Goal: Information Seeking & Learning: Compare options

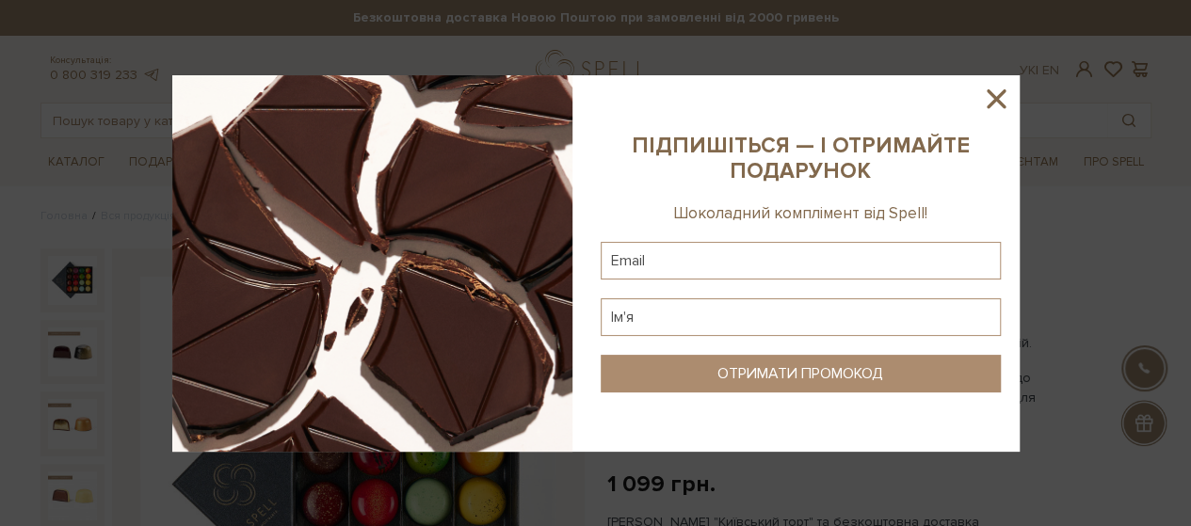
click at [987, 95] on icon at bounding box center [996, 99] width 32 height 32
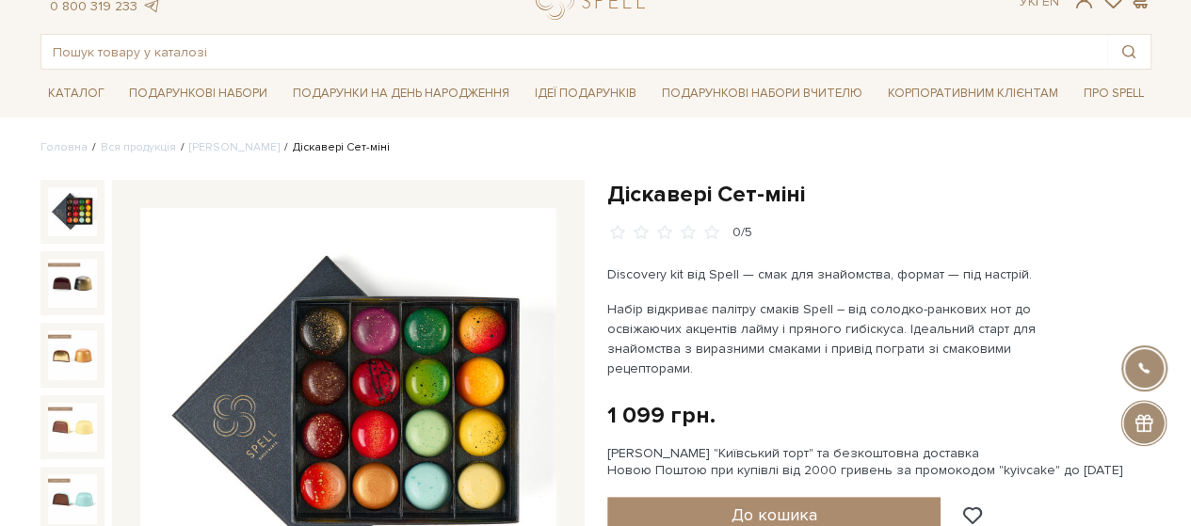
scroll to position [94, 0]
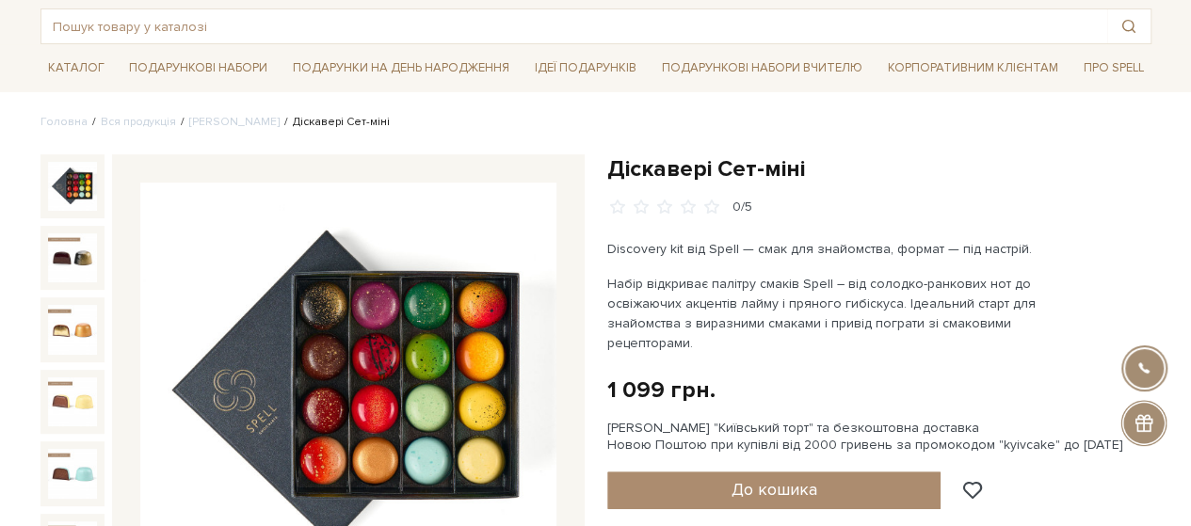
click at [681, 159] on h1 "Діскавері Сет-міні" at bounding box center [879, 168] width 544 height 29
copy div "Діскавері Сет-міні"
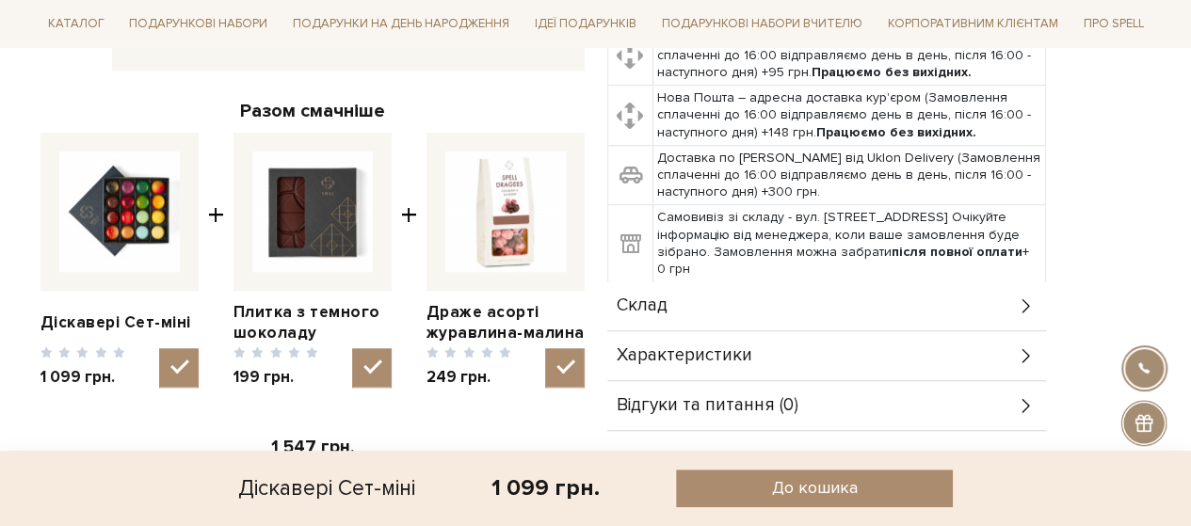
scroll to position [659, 0]
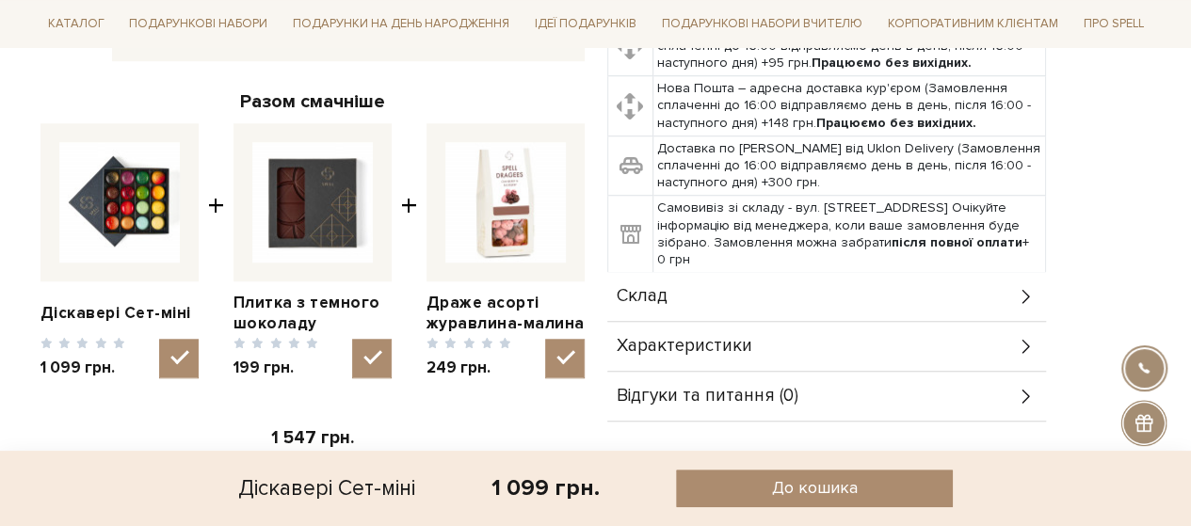
click at [651, 282] on div "Склад" at bounding box center [826, 296] width 439 height 49
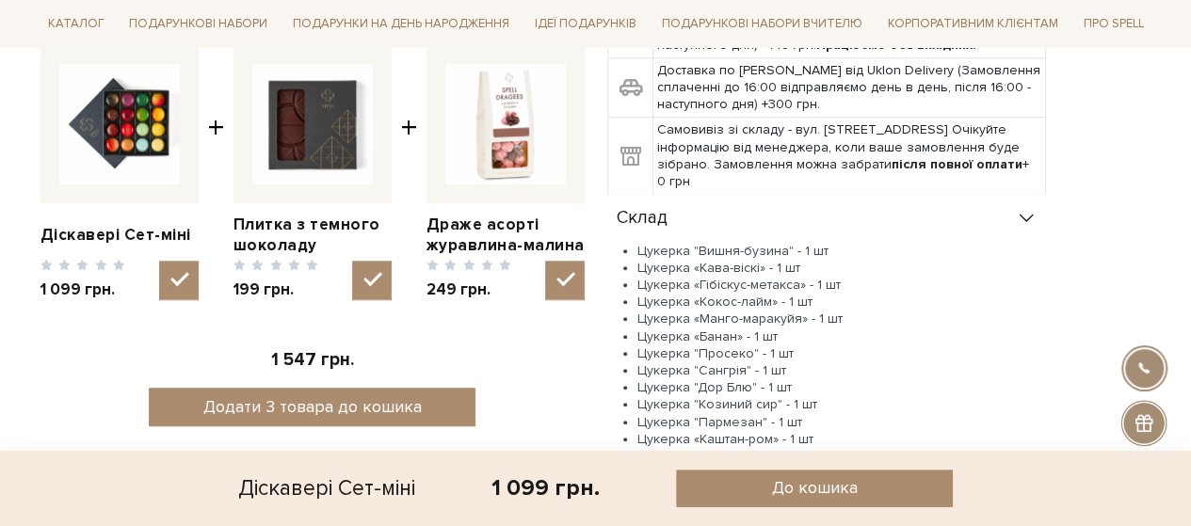
scroll to position [848, 0]
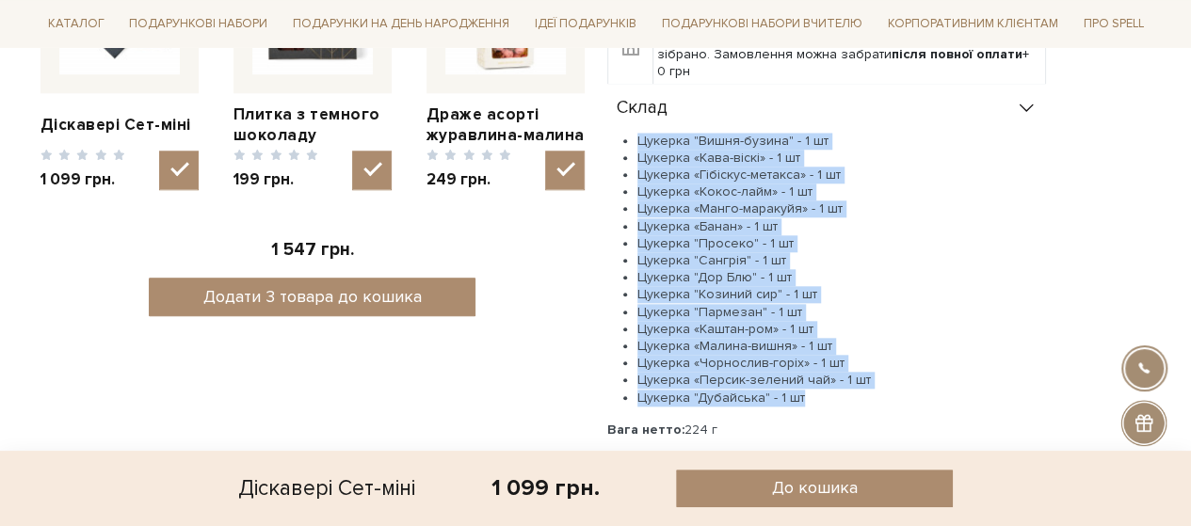
drag, startPoint x: 819, startPoint y: 402, endPoint x: 632, endPoint y: 133, distance: 328.1
click at [632, 133] on ul "Цукерка "Вишня-бузина" - 1 шт Цукерка «Кава-віскі» - 1 шт Цукерка «Гібіскус-мет…" at bounding box center [826, 270] width 439 height 274
copy ul "Цукерка "Вишня-бузина" - 1 шт Цукерка «Кава-віскі» - 1 шт Цукерка «Гібіскус-мет…"
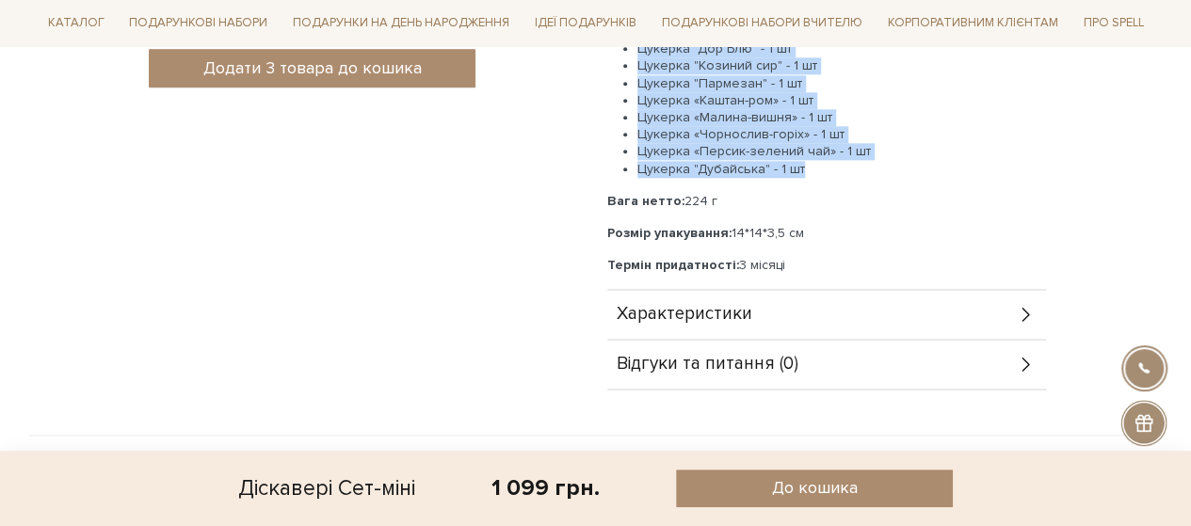
scroll to position [1224, 0]
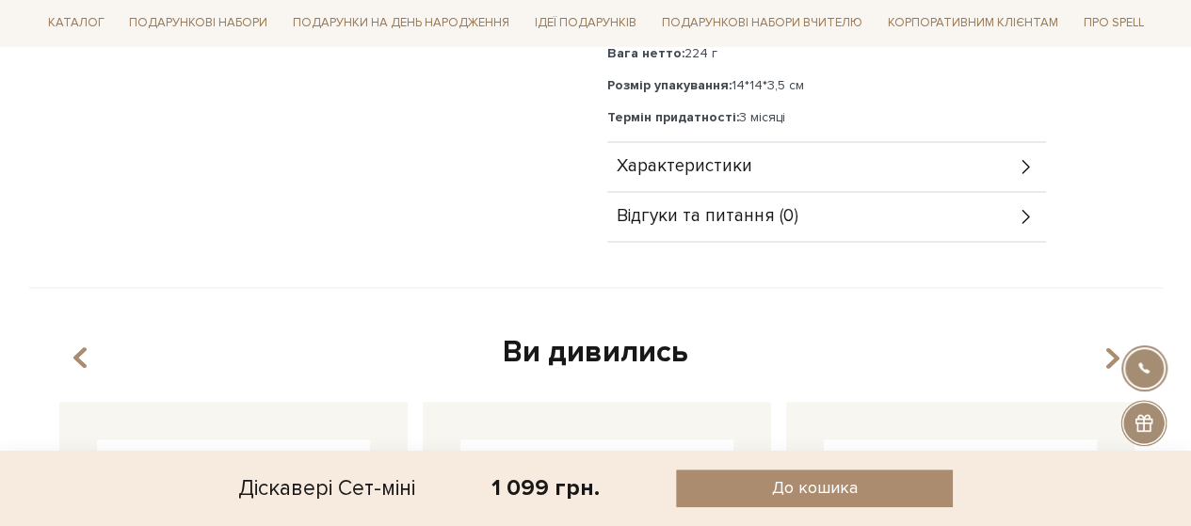
click at [681, 176] on div "Характеристики" at bounding box center [826, 166] width 439 height 49
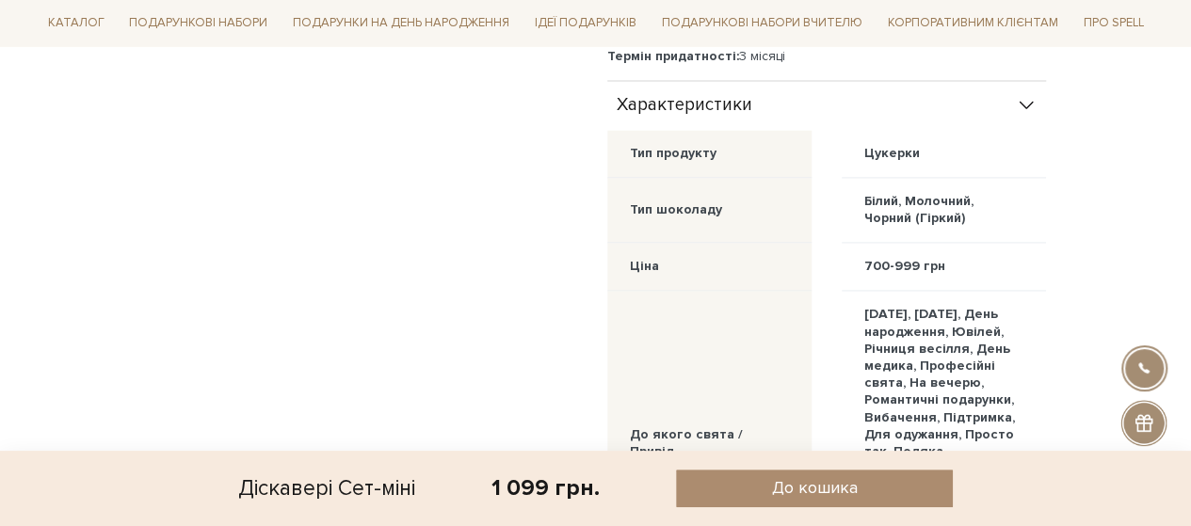
scroll to position [1130, 0]
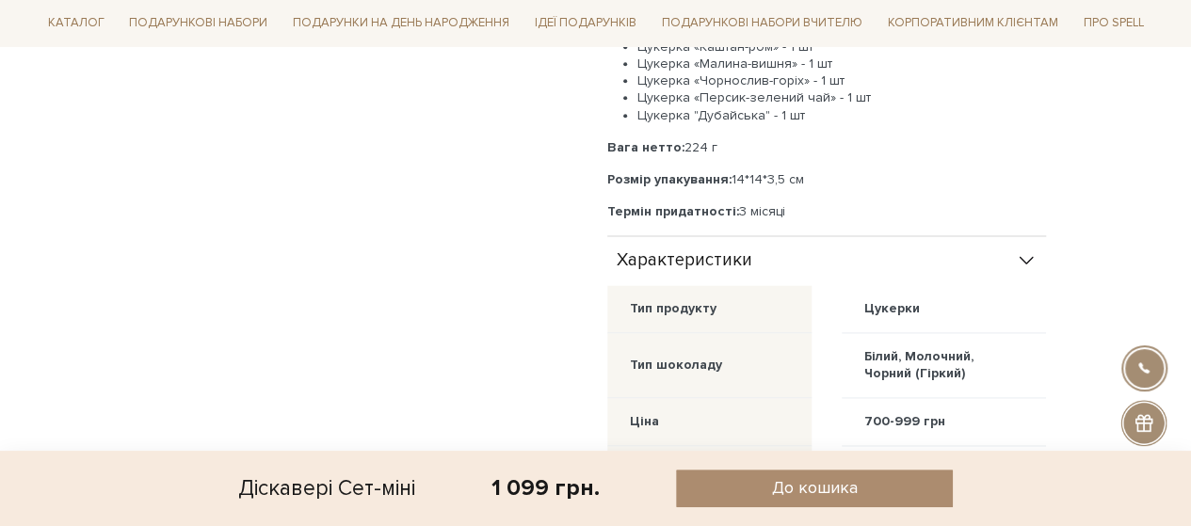
drag, startPoint x: 785, startPoint y: 216, endPoint x: 598, endPoint y: 208, distance: 187.6
click at [598, 208] on div "Діскавері Сет-міні 0/5 Discovery kit від Spell — смак для знайомства, формат — …" at bounding box center [879, 141] width 567 height 2046
copy p "Термін придатності: 3 місяці"
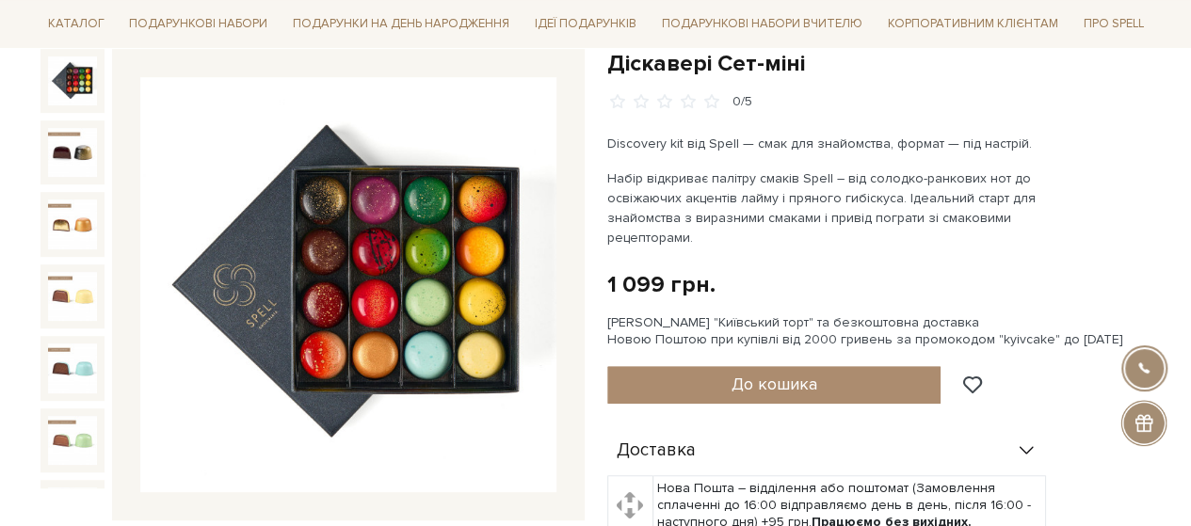
scroll to position [0, 0]
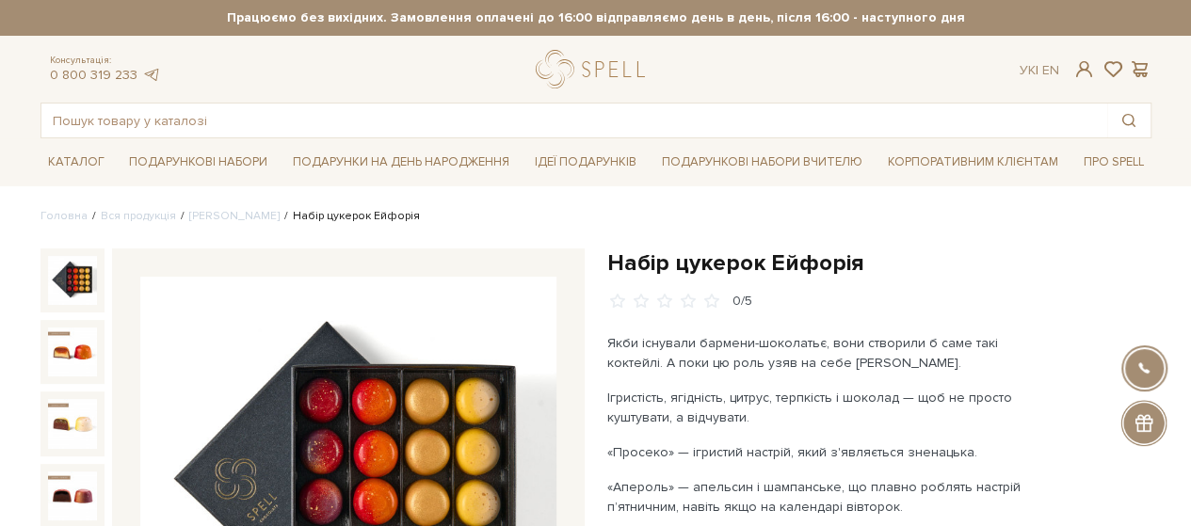
click at [746, 255] on h1 "Набір цукерок Ейфорія" at bounding box center [879, 263] width 544 height 29
click at [746, 258] on h1 "Набір цукерок Ейфорія" at bounding box center [879, 263] width 544 height 29
drag, startPoint x: 746, startPoint y: 258, endPoint x: 727, endPoint y: 258, distance: 18.8
click at [727, 258] on h1 "Набір цукерок Ейфорія" at bounding box center [879, 263] width 544 height 29
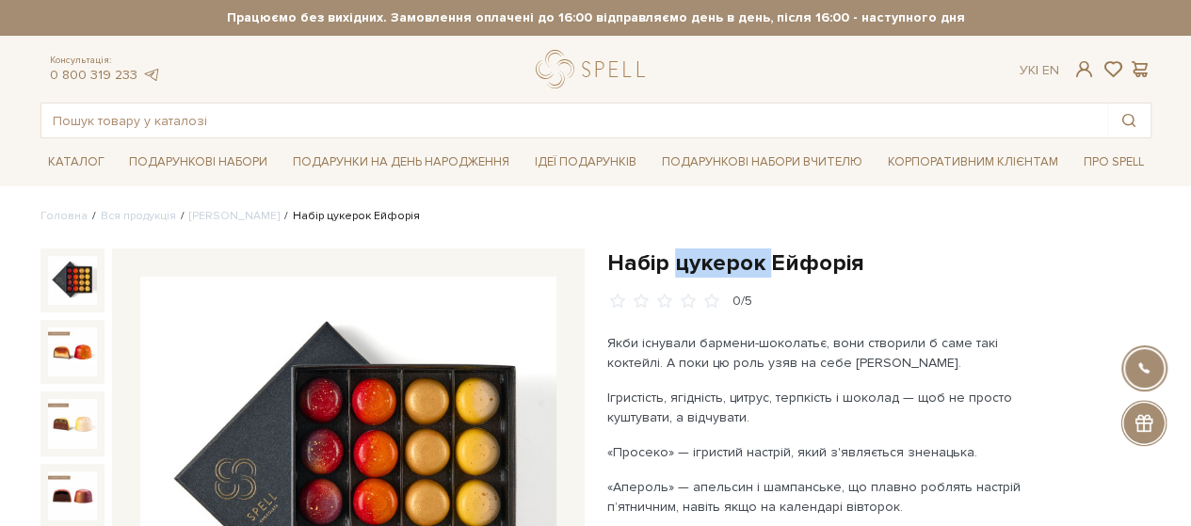
click at [727, 258] on h1 "Набір цукерок Ейфорія" at bounding box center [879, 263] width 544 height 29
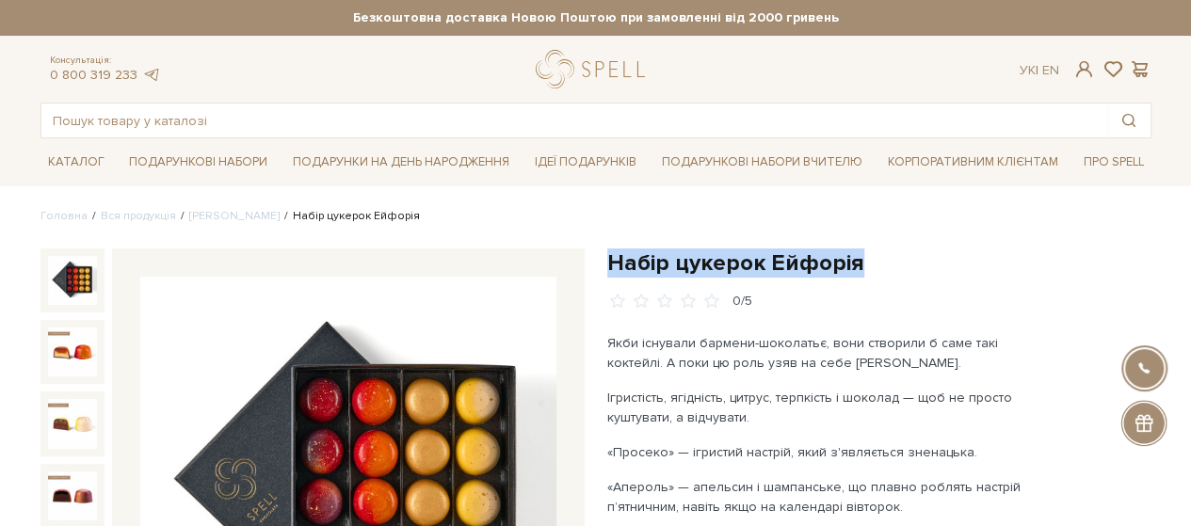
copy div "Набір цукерок Ейфорія"
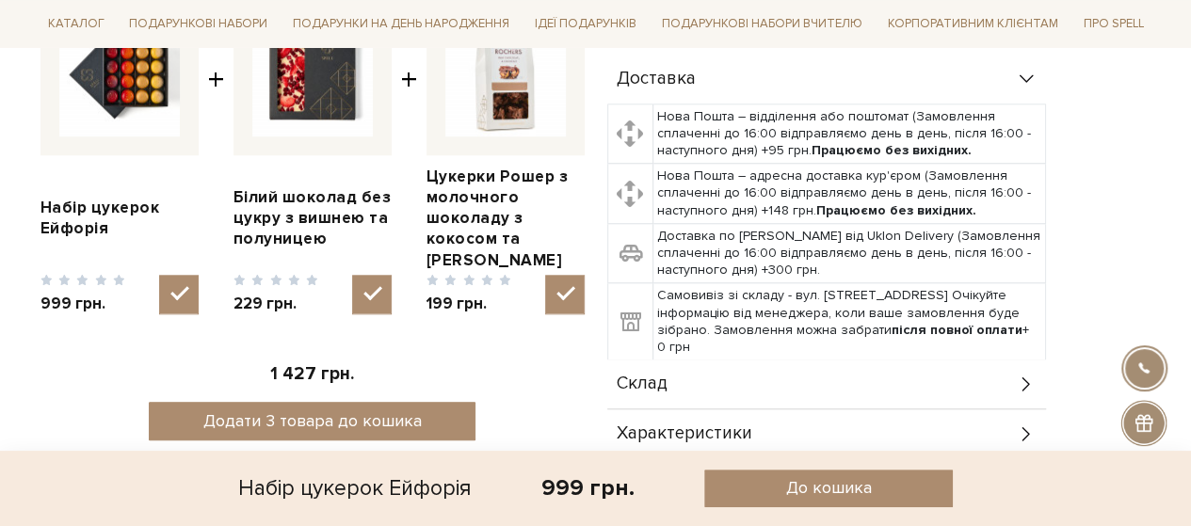
scroll to position [942, 0]
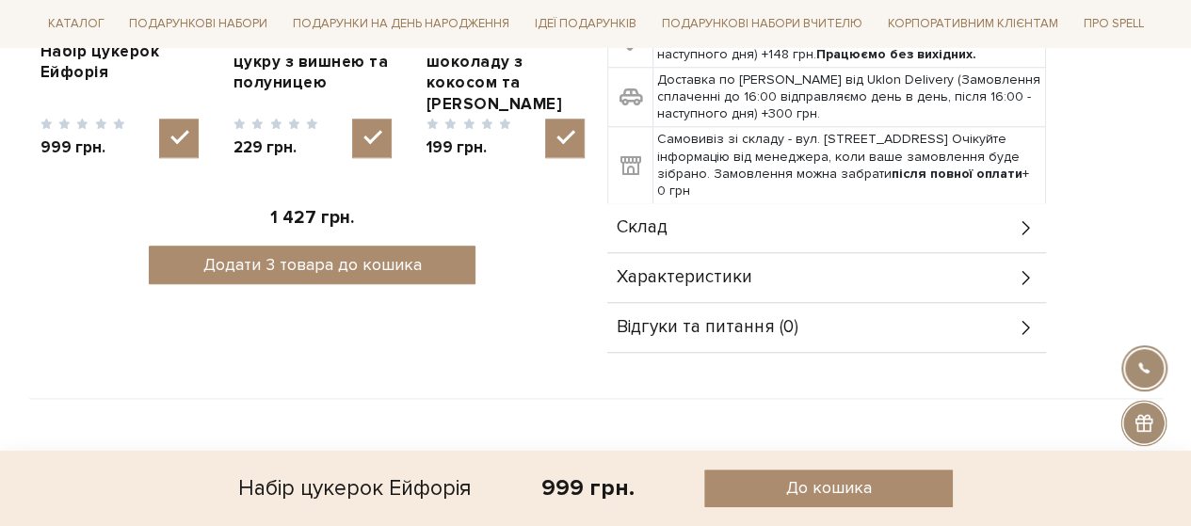
click at [679, 203] on div "Склад" at bounding box center [826, 227] width 439 height 49
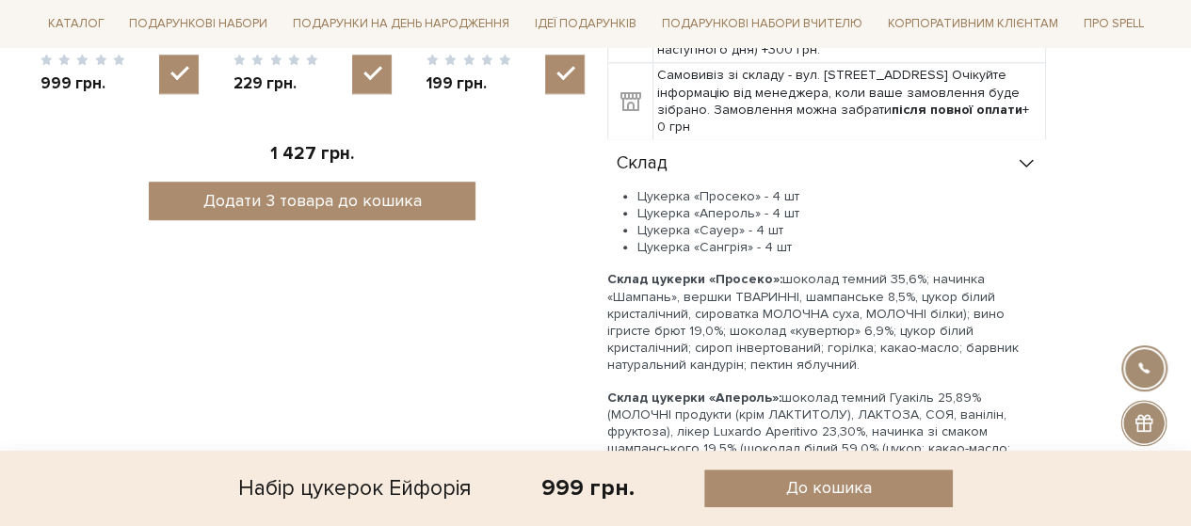
scroll to position [1036, 0]
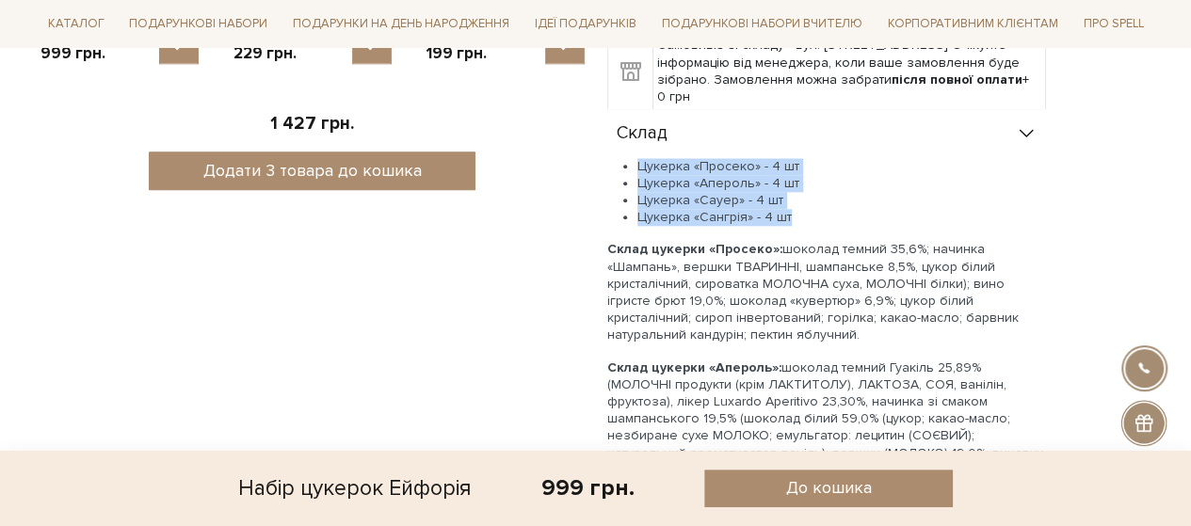
drag, startPoint x: 808, startPoint y: 178, endPoint x: 631, endPoint y: 125, distance: 184.7
click at [631, 158] on ul "Цукерка «Просеко» - 4 шт Цукерка «Апероль» - 4 шт Цукерка «Сауер» - 4 шт Цукерк…" at bounding box center [826, 192] width 439 height 69
copy ul "Цукерка «Просеко» - 4 шт Цукерка «Апероль» - 4 шт Цукерка «Сауер» - 4 шт Цукерк…"
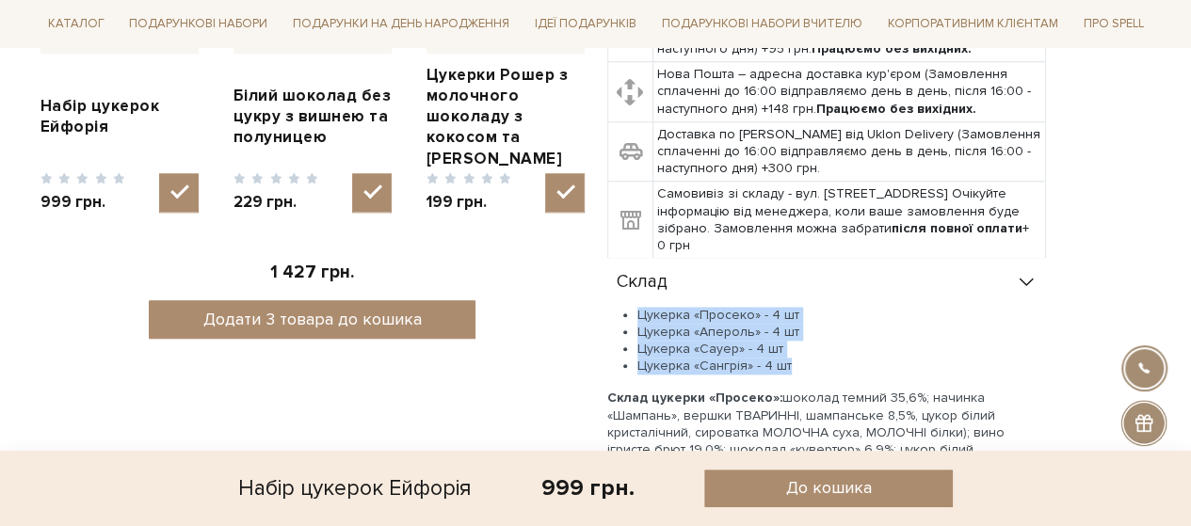
scroll to position [753, 0]
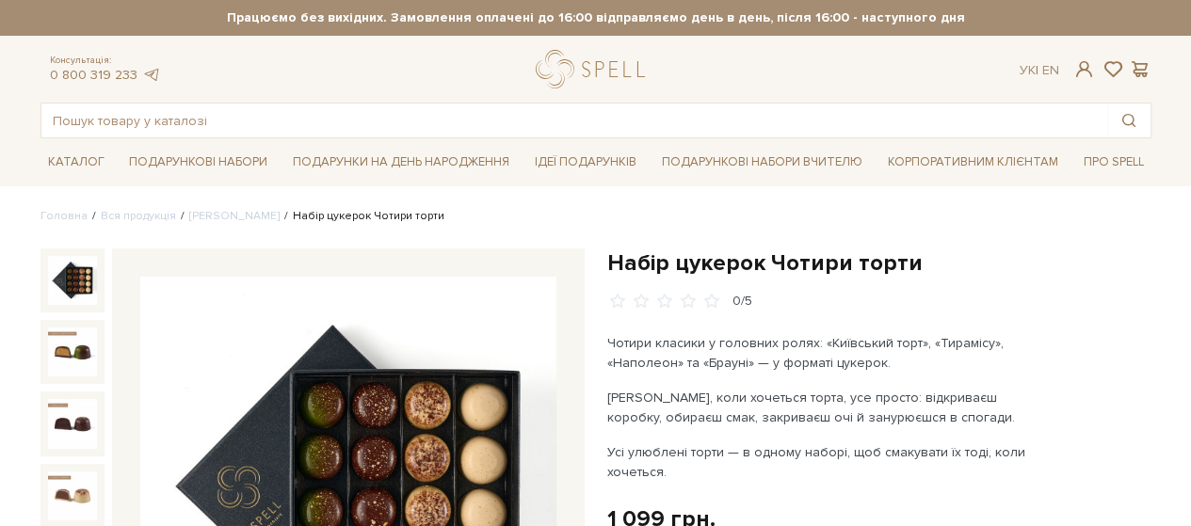
click at [691, 266] on h1 "Набір цукерок Чотири торти" at bounding box center [879, 263] width 544 height 29
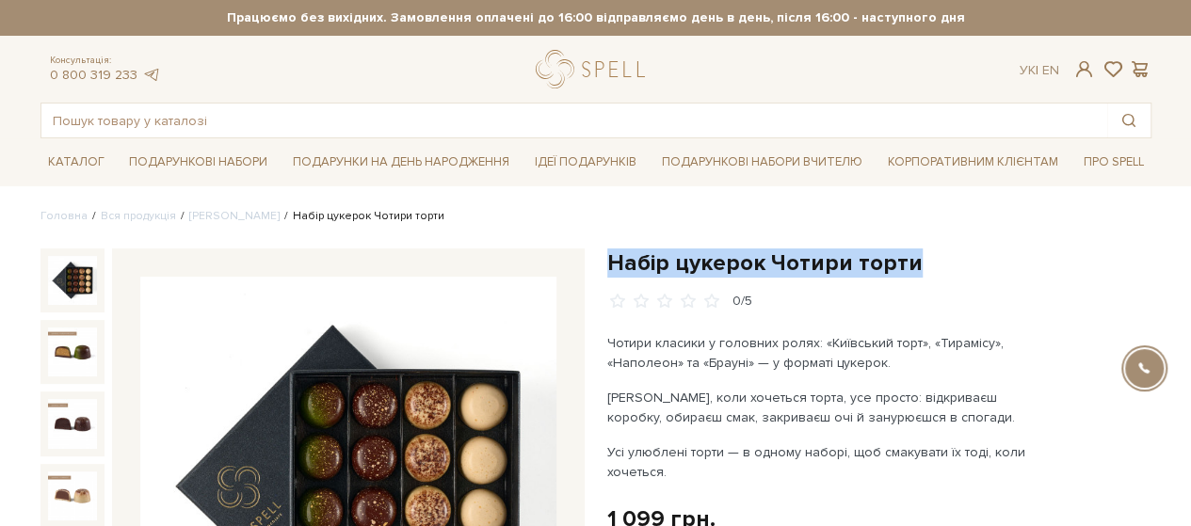
click at [691, 266] on h1 "Набір цукерок Чотири торти" at bounding box center [879, 263] width 544 height 29
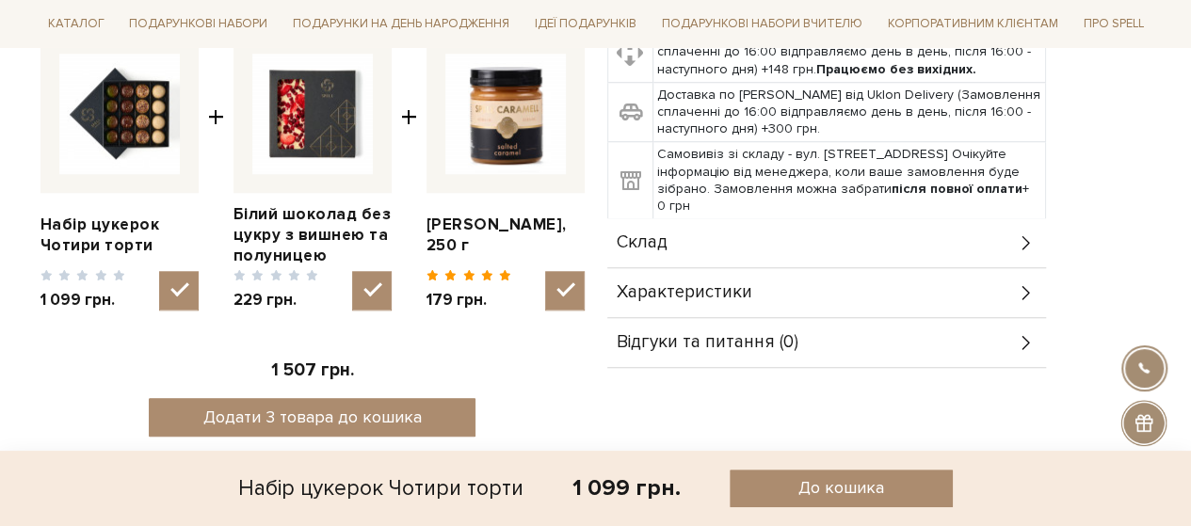
scroll to position [753, 0]
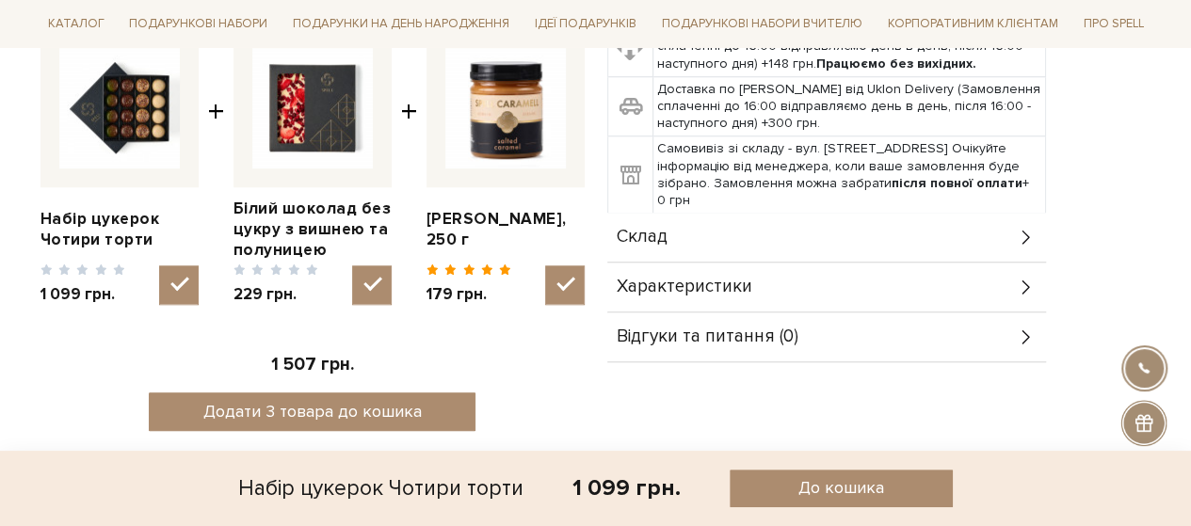
click at [639, 229] on span "Склад" at bounding box center [642, 237] width 51 height 17
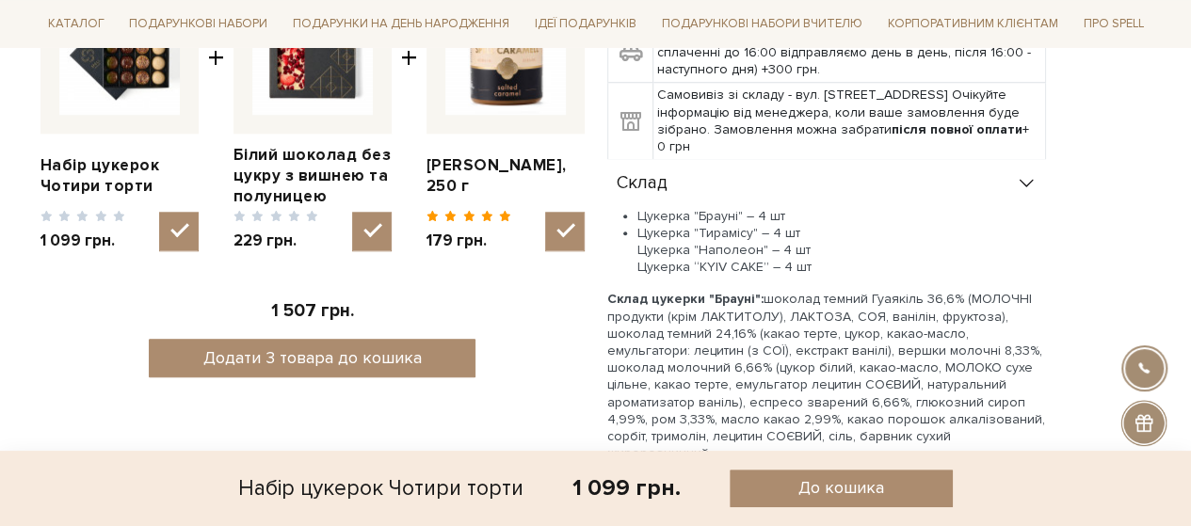
scroll to position [848, 0]
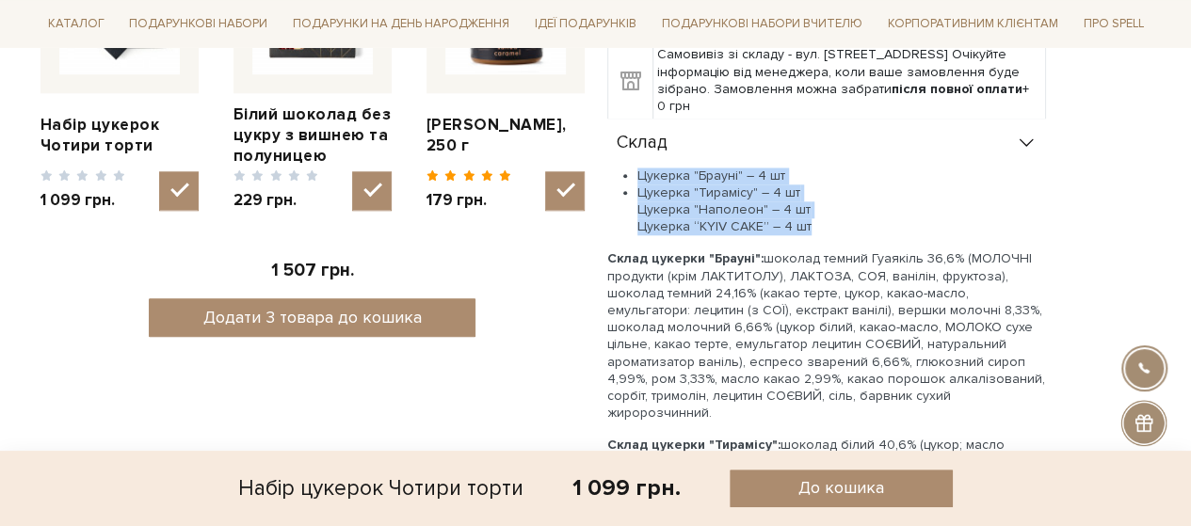
drag, startPoint x: 815, startPoint y: 231, endPoint x: 622, endPoint y: 178, distance: 200.1
click at [622, 178] on ul "Цукерка "Брауні" – 4 шт Цукерка "Тирамісу" – 4 шт Цукерка "Наполеон" – 4 шт Цук…" at bounding box center [826, 202] width 439 height 69
copy ul "Цукерка "Брауні" – 4 шт Цукерка "Тирамісу" – 4 шт Цукерка "Наполеон" – 4 шт Цук…"
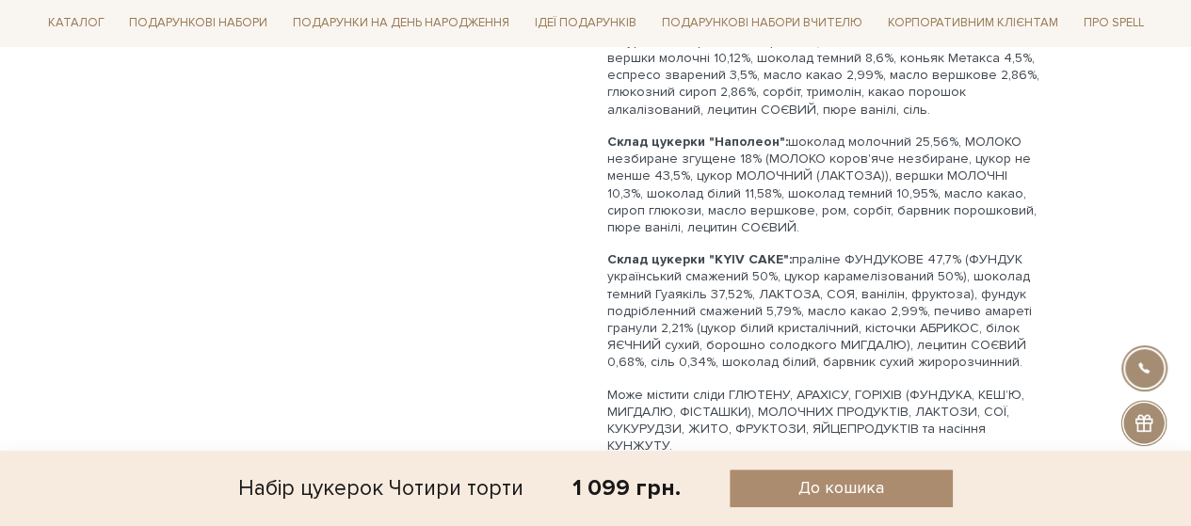
scroll to position [1507, 0]
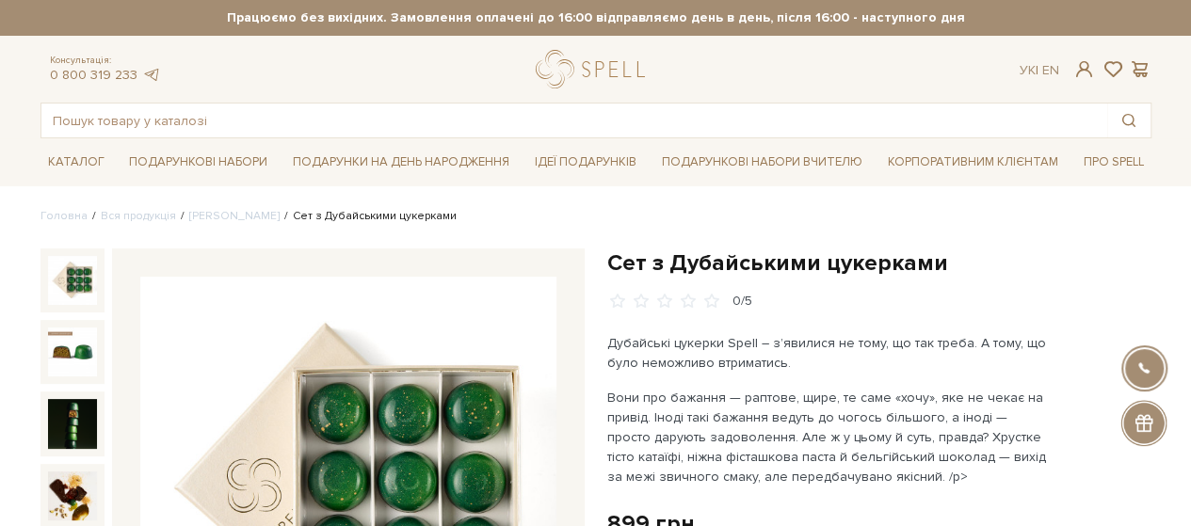
click at [754, 255] on h1 "Сет з Дубайськими цукерками" at bounding box center [879, 263] width 544 height 29
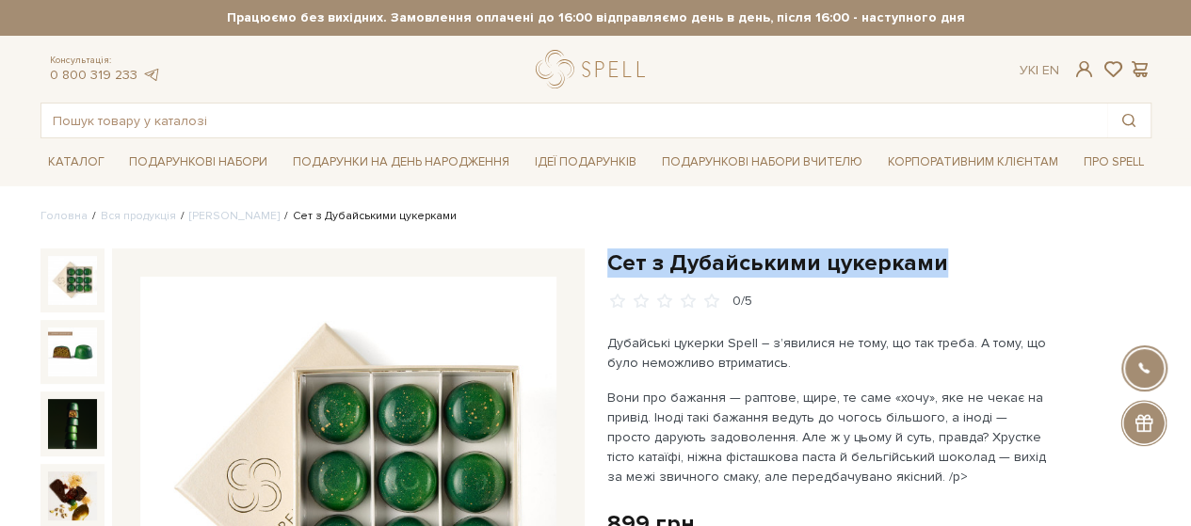
click at [754, 255] on h1 "Сет з Дубайськими цукерками" at bounding box center [879, 263] width 544 height 29
copy div "Сет з Дубайськими цукерками"
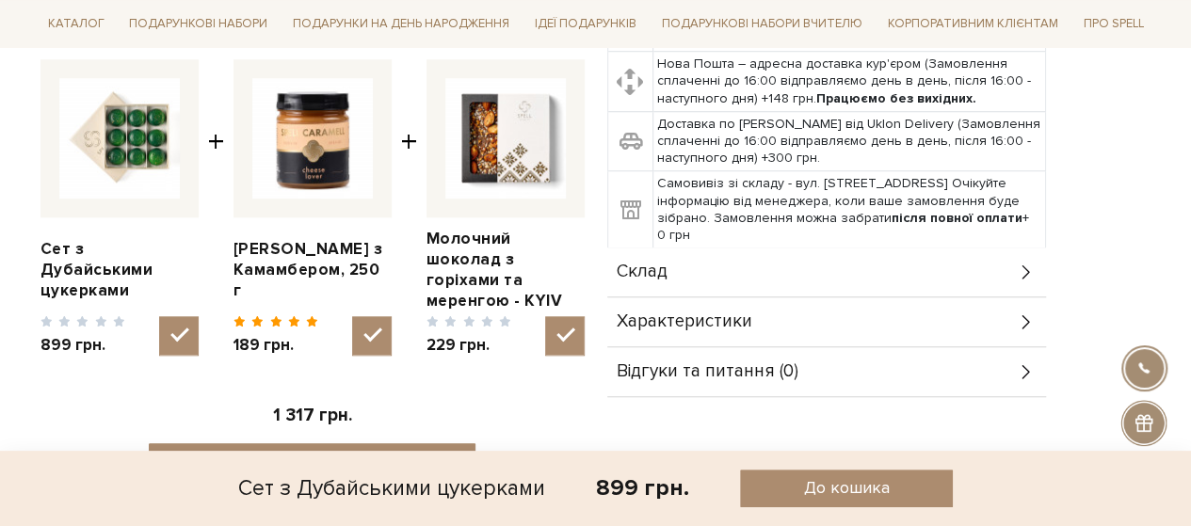
scroll to position [942, 0]
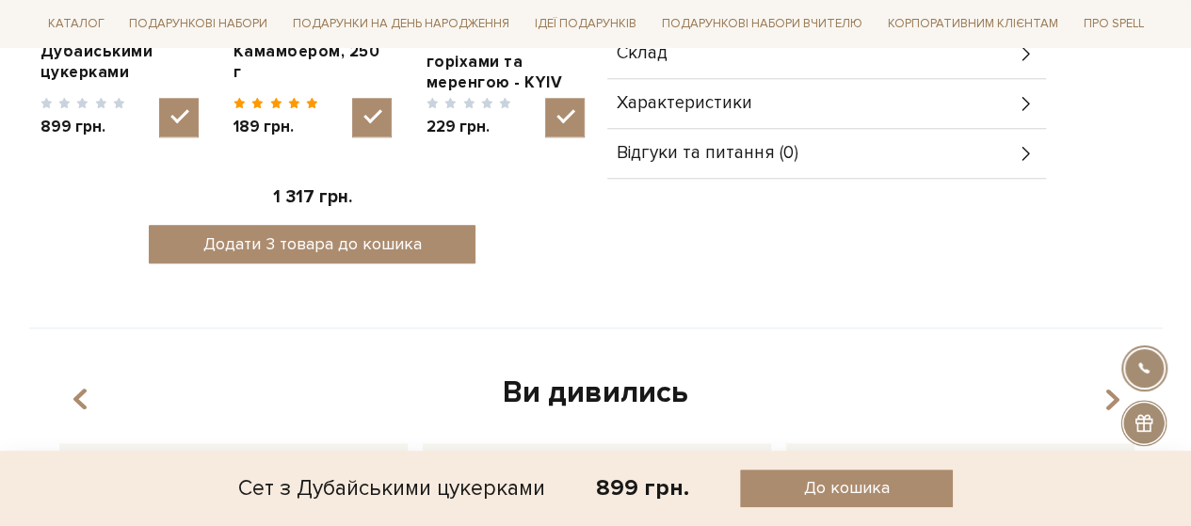
click at [686, 61] on div "Склад" at bounding box center [826, 53] width 439 height 49
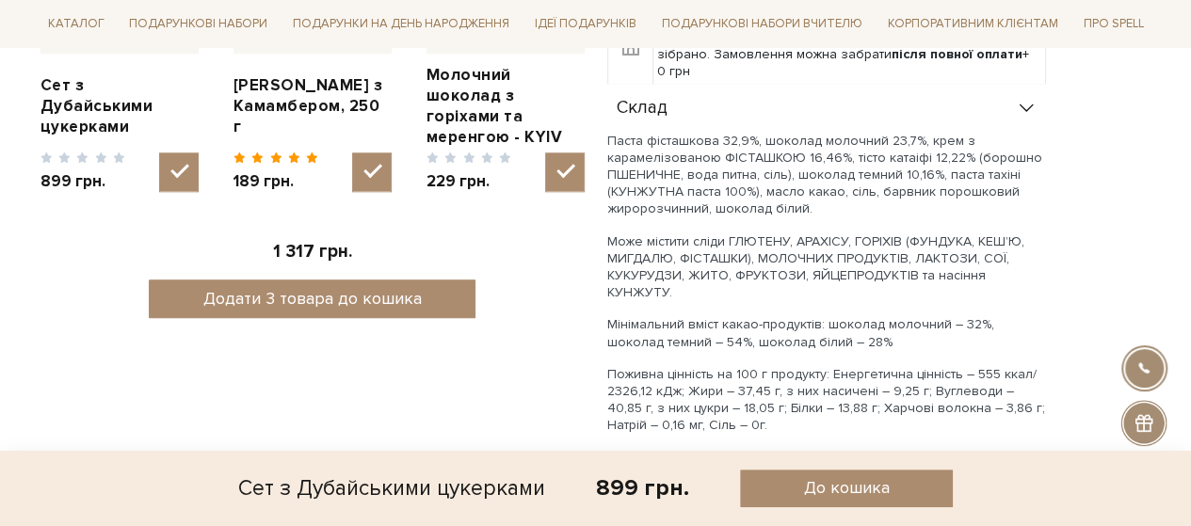
scroll to position [848, 0]
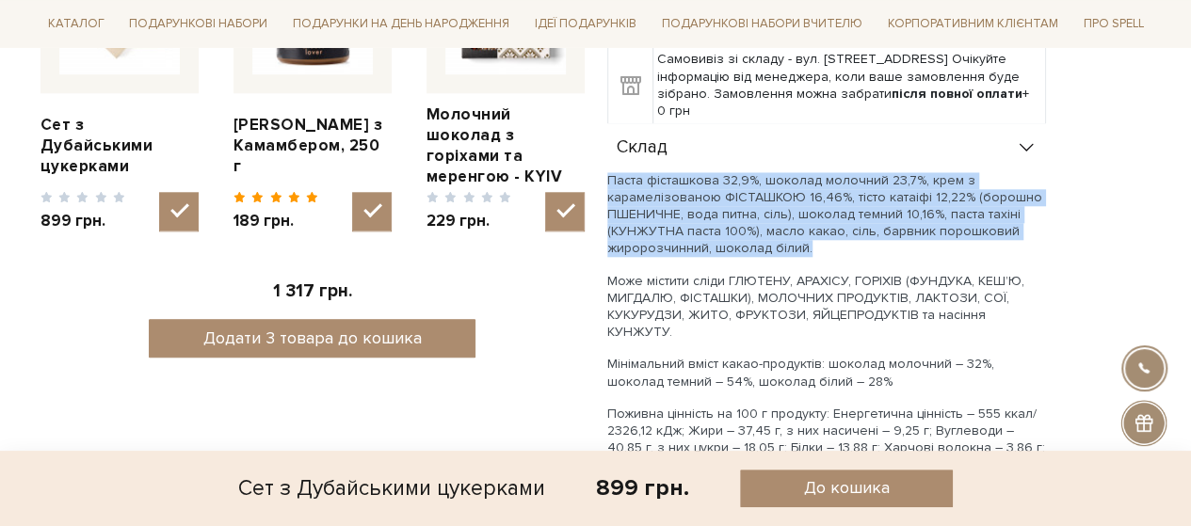
drag, startPoint x: 822, startPoint y: 255, endPoint x: 600, endPoint y: 174, distance: 236.6
click at [600, 174] on div "Сет з Дубайськими цукерками 0/5 Дубайські цукерки Spell – з’явилися не тому, що…" at bounding box center [879, 35] width 567 height 1268
copy p "Паста фісташкова 32,9%, шоколад молочний 23,7%, крем з карамелізованою ФІСТАШКО…"
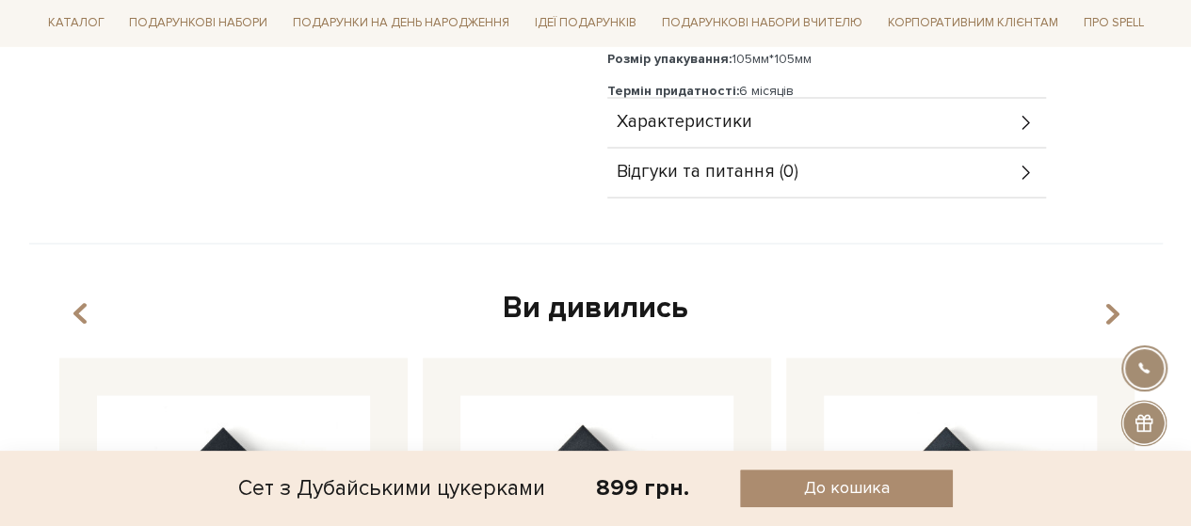
scroll to position [1130, 0]
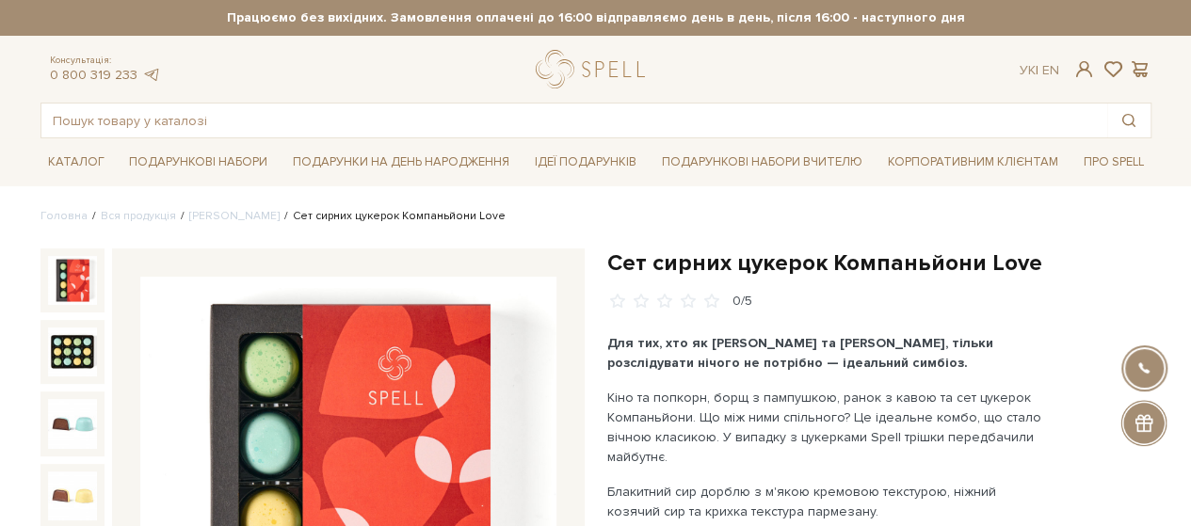
click at [847, 257] on h1 "Сет сирних цукерок Компаньйони Love" at bounding box center [879, 263] width 544 height 29
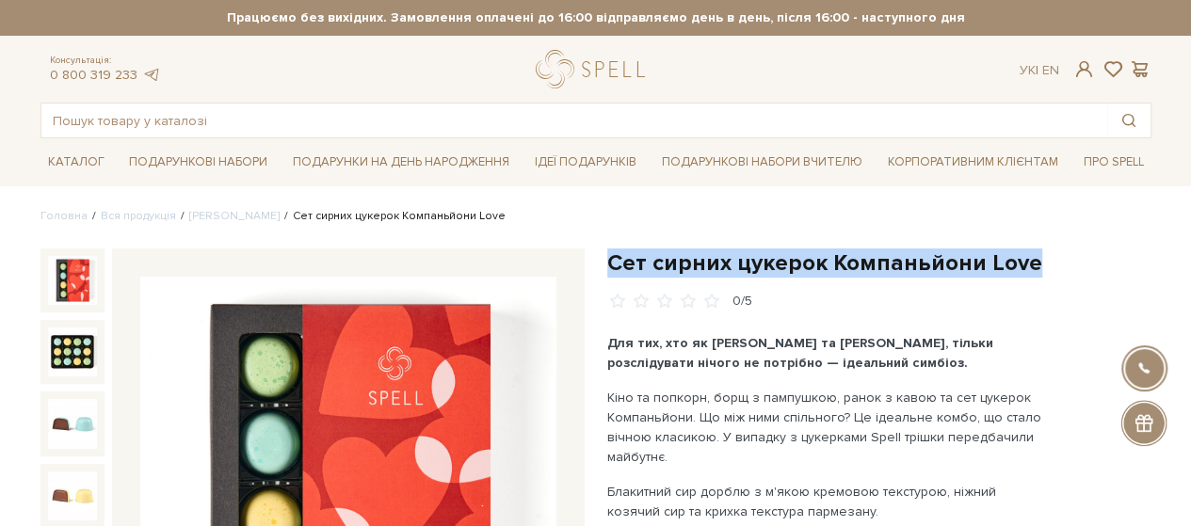
click at [847, 257] on h1 "Сет сирних цукерок Компаньйони Love" at bounding box center [879, 263] width 544 height 29
copy div "Сет сирних цукерок Компаньйони Love"
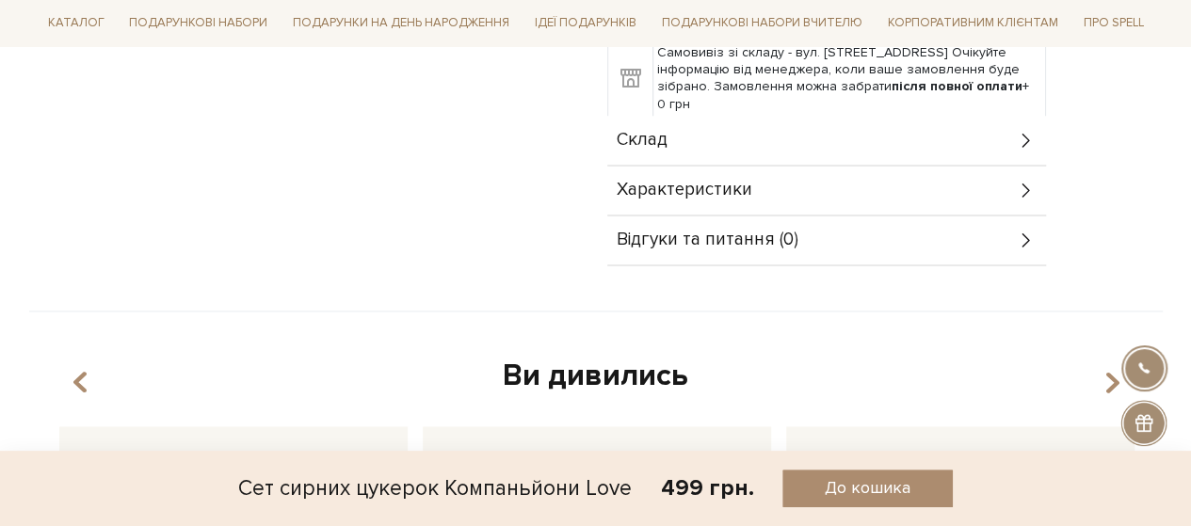
scroll to position [1130, 0]
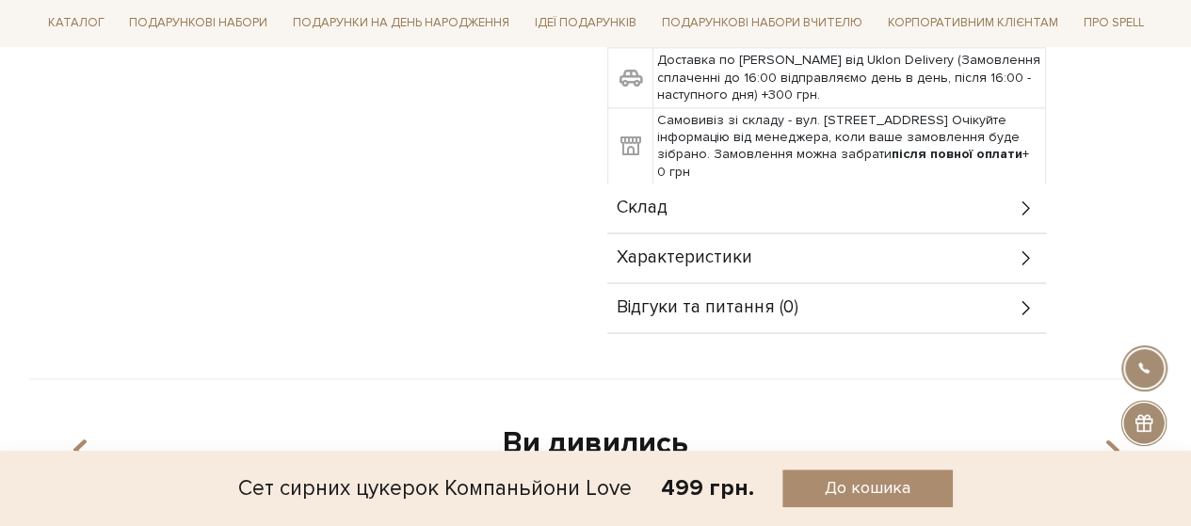
click at [662, 200] on span "Склад" at bounding box center [642, 208] width 51 height 17
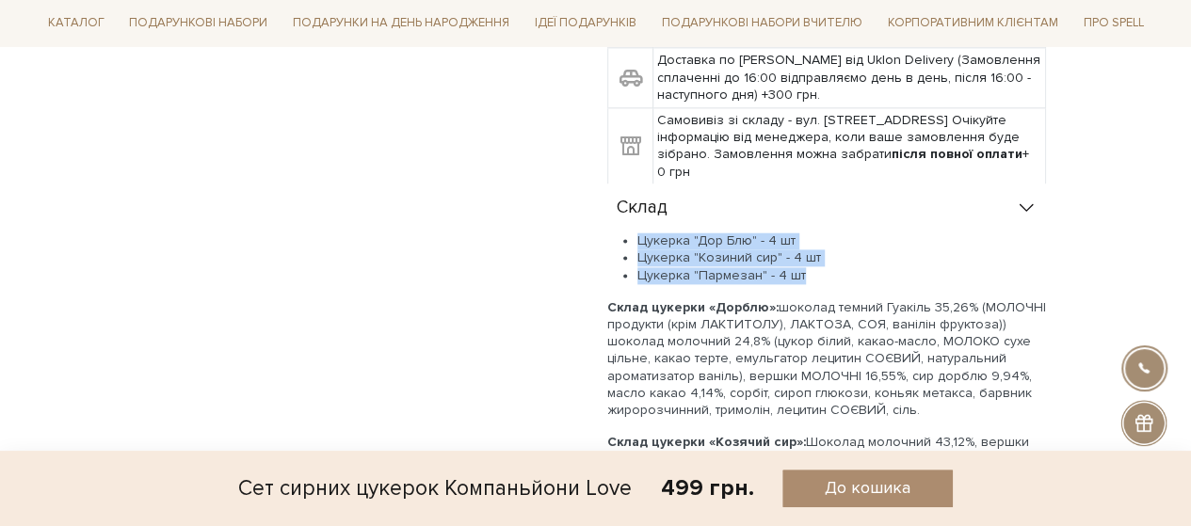
drag, startPoint x: 810, startPoint y: 257, endPoint x: 686, endPoint y: 231, distance: 127.1
click at [627, 233] on ul "Цукерка "Дор Блю" - 4 шт Цукерка "Козиний сир" - 4 шт Цукерка "Пармезан" - 4 шт" at bounding box center [826, 259] width 439 height 52
copy ul "Цукерка "Дор Блю" - 4 шт Цукерка "Козиний сир" - 4 шт Цукерка "Пармезан" - 4 шт"
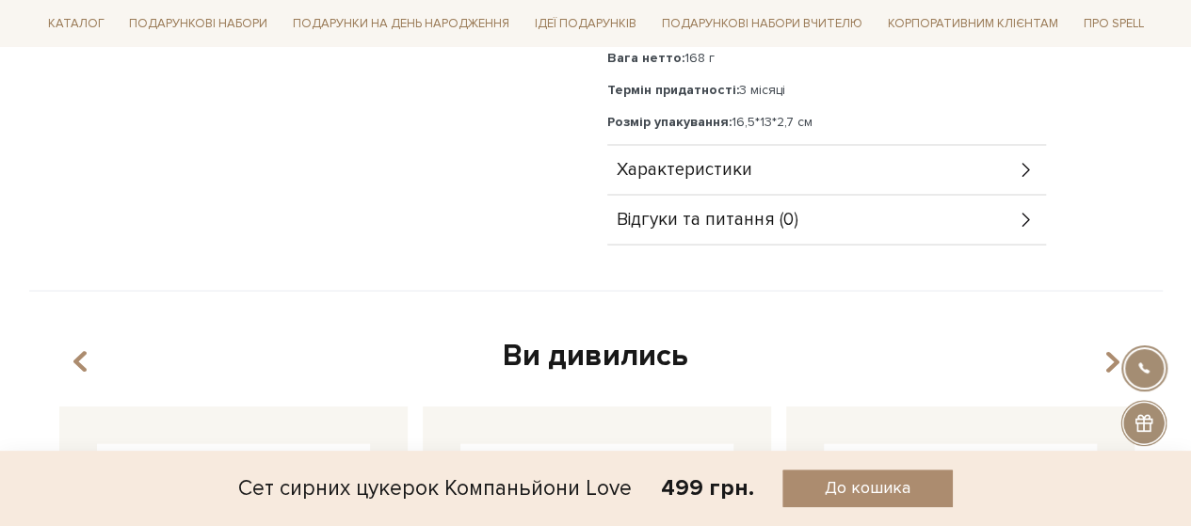
scroll to position [1884, 0]
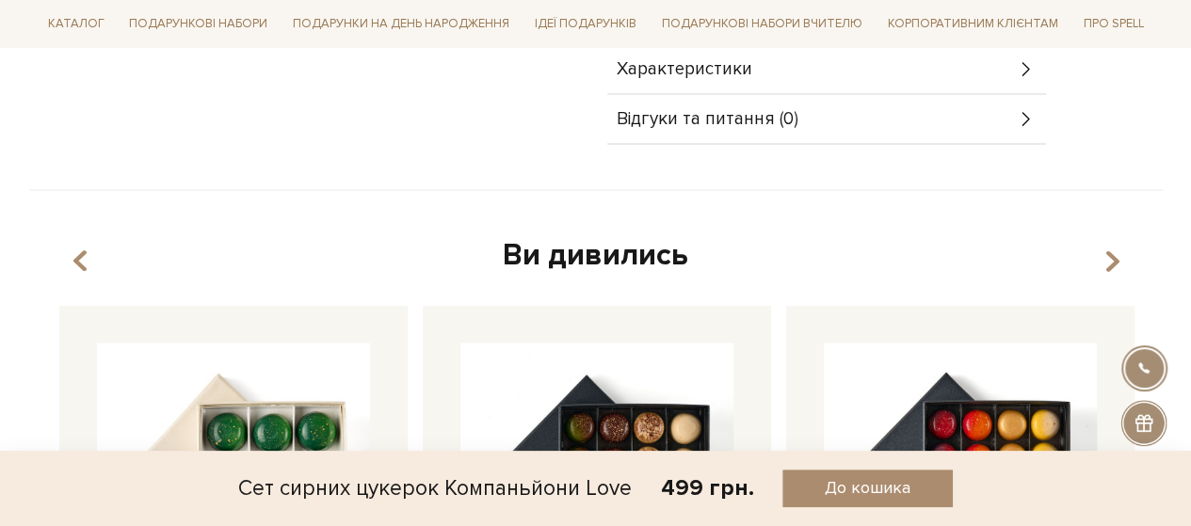
drag, startPoint x: 837, startPoint y: 227, endPoint x: 778, endPoint y: 94, distance: 145.4
click at [837, 236] on div "Ви дивились" at bounding box center [596, 256] width 1089 height 40
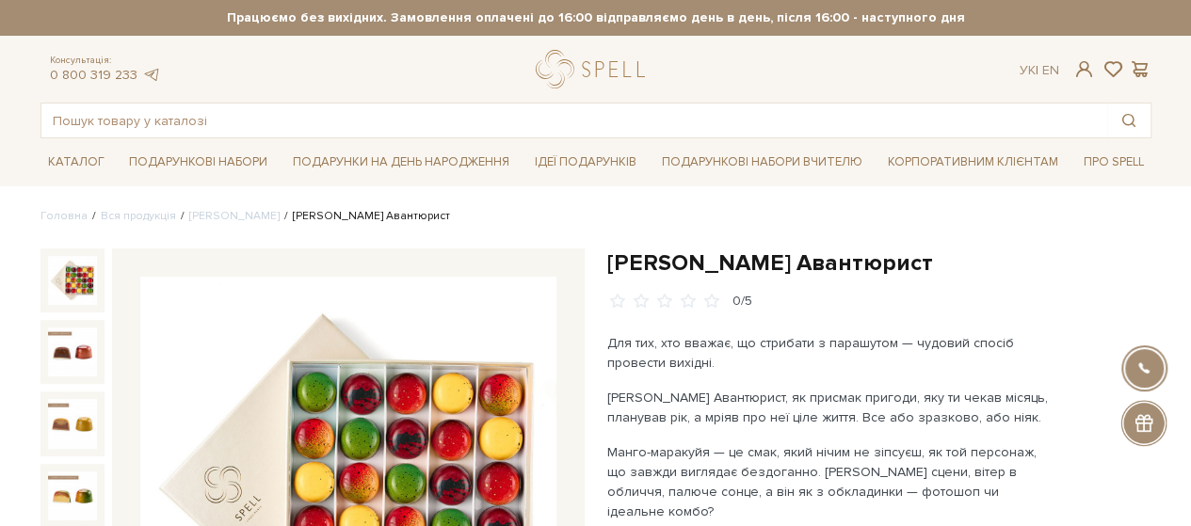
click at [767, 251] on h1 "[PERSON_NAME] Авантюрист" at bounding box center [879, 263] width 544 height 29
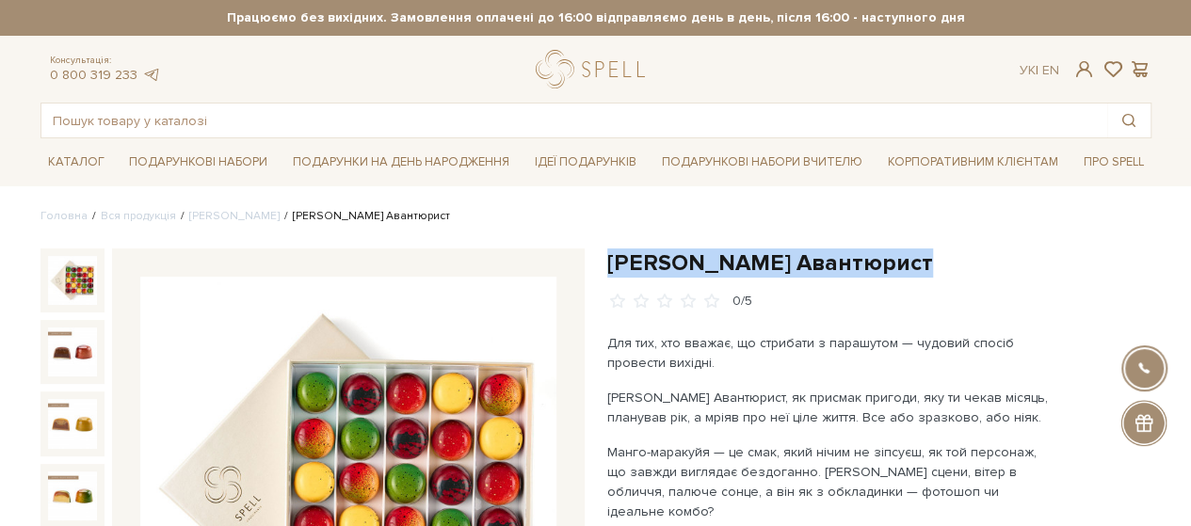
click at [767, 251] on h1 "[PERSON_NAME] Авантюрист" at bounding box center [879, 263] width 544 height 29
copy div "[PERSON_NAME] Авантюрист"
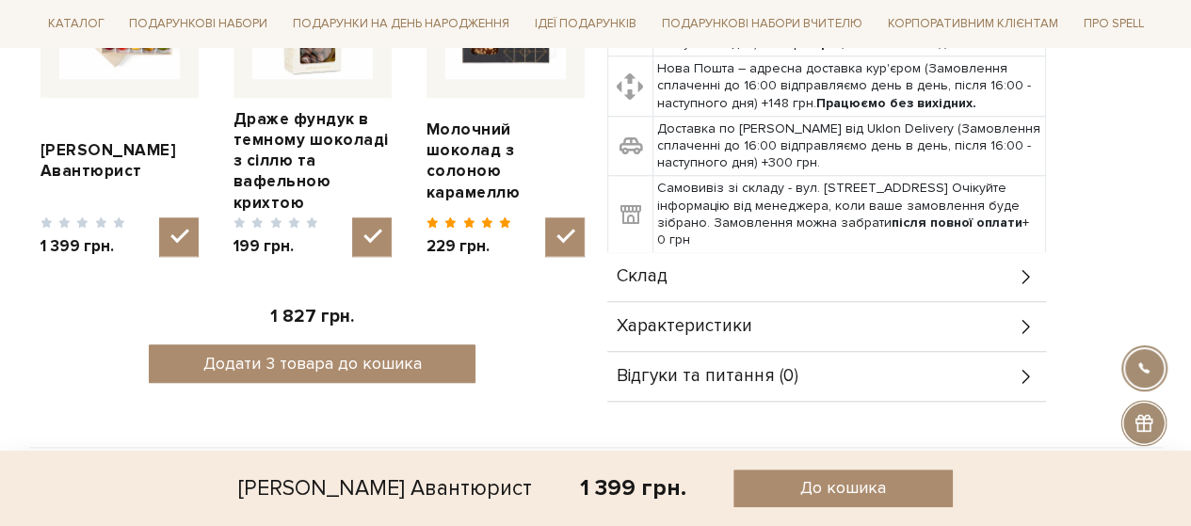
scroll to position [942, 0]
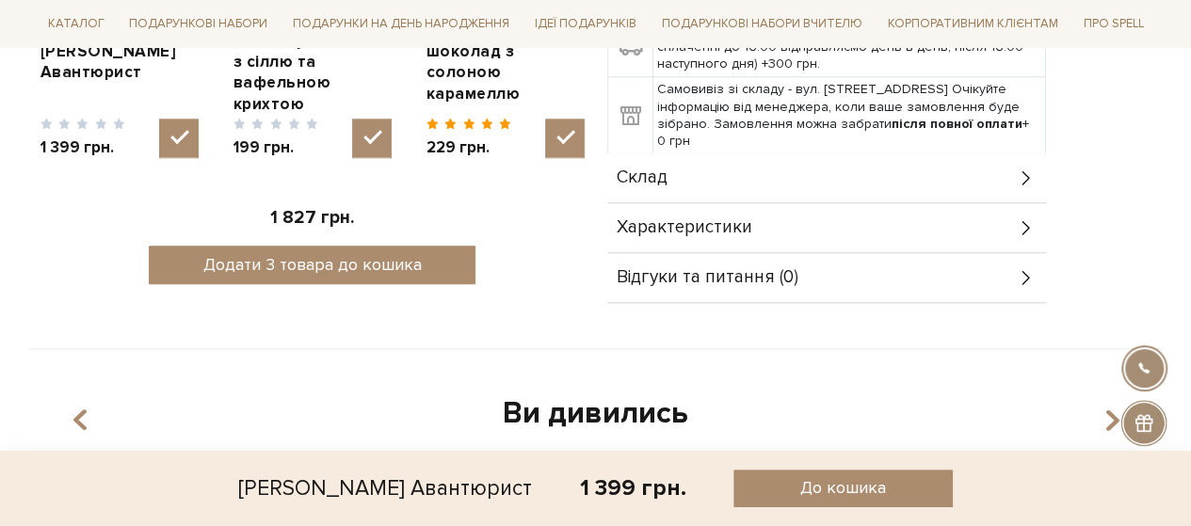
click at [657, 170] on span "Склад" at bounding box center [642, 178] width 51 height 17
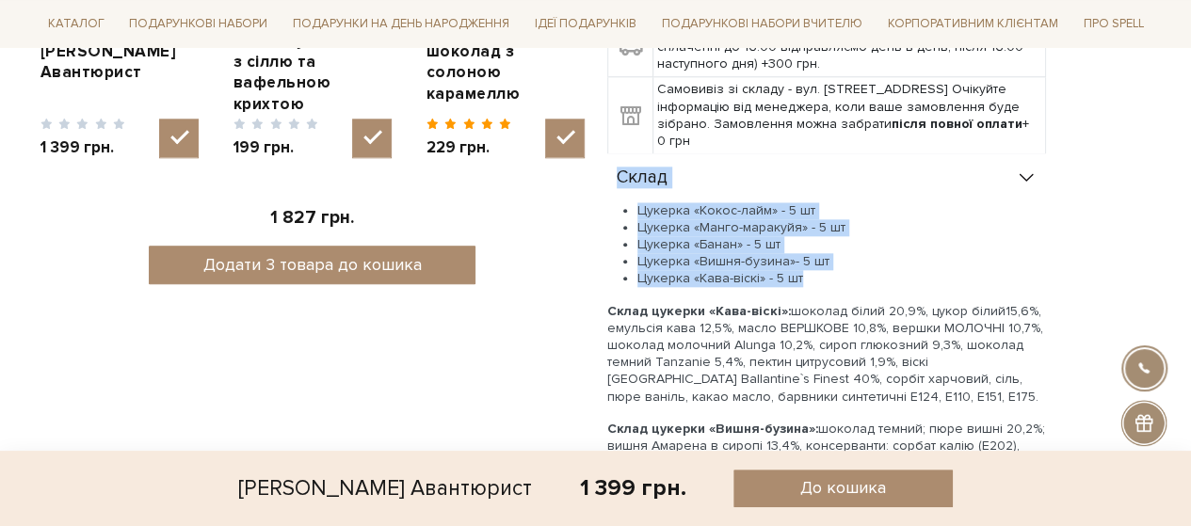
drag, startPoint x: 816, startPoint y: 260, endPoint x: 623, endPoint y: 179, distance: 208.5
click at [661, 202] on li "Цукерка «Кокос-лайм» - 5 шт" at bounding box center [842, 210] width 409 height 17
drag, startPoint x: 757, startPoint y: 239, endPoint x: 630, endPoint y: 186, distance: 138.0
click at [630, 202] on ul "Цукерка «Кокос-лайм» - 5 шт Цукерка «Манго-маракуйя» - 5 шт Цукерка «Банан» - 5…" at bounding box center [826, 245] width 439 height 86
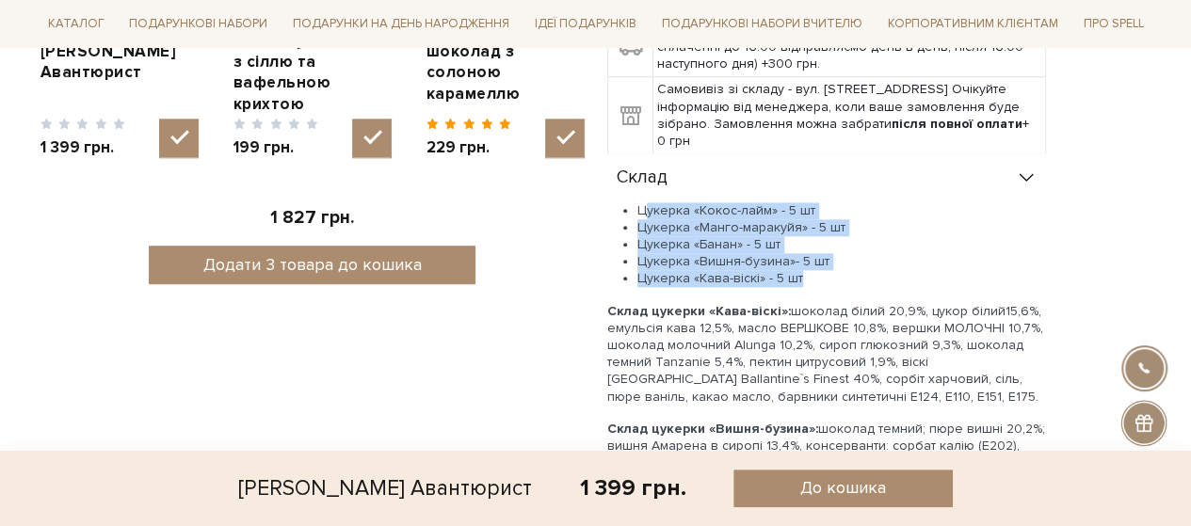
copy ul "Цукерка «Кокос-лайм» - 5 шт Цукерка «Манго-маракуйя» - 5 шт Цукерка «Банан» - 5…"
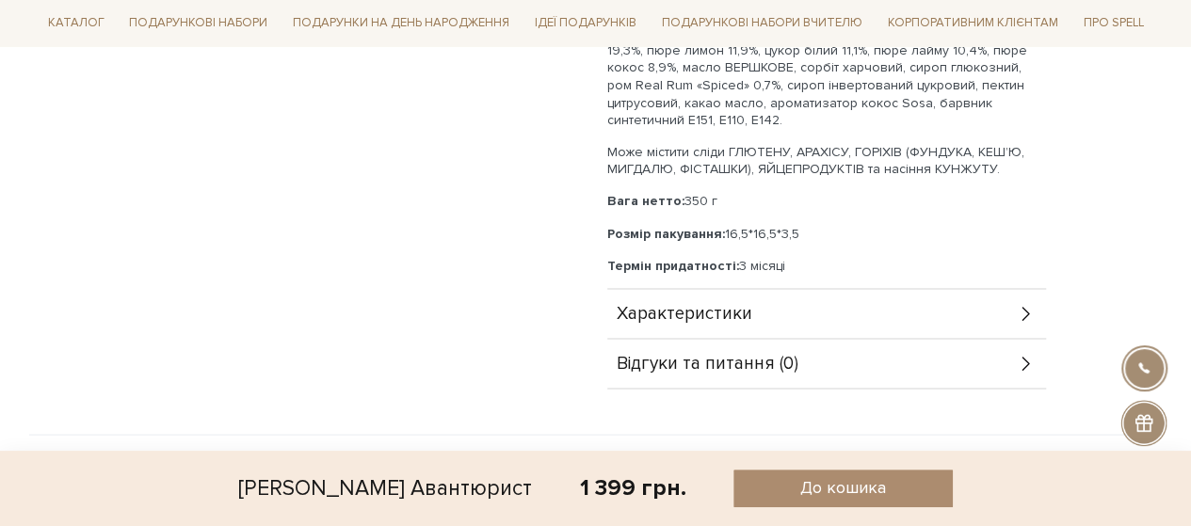
scroll to position [1789, 0]
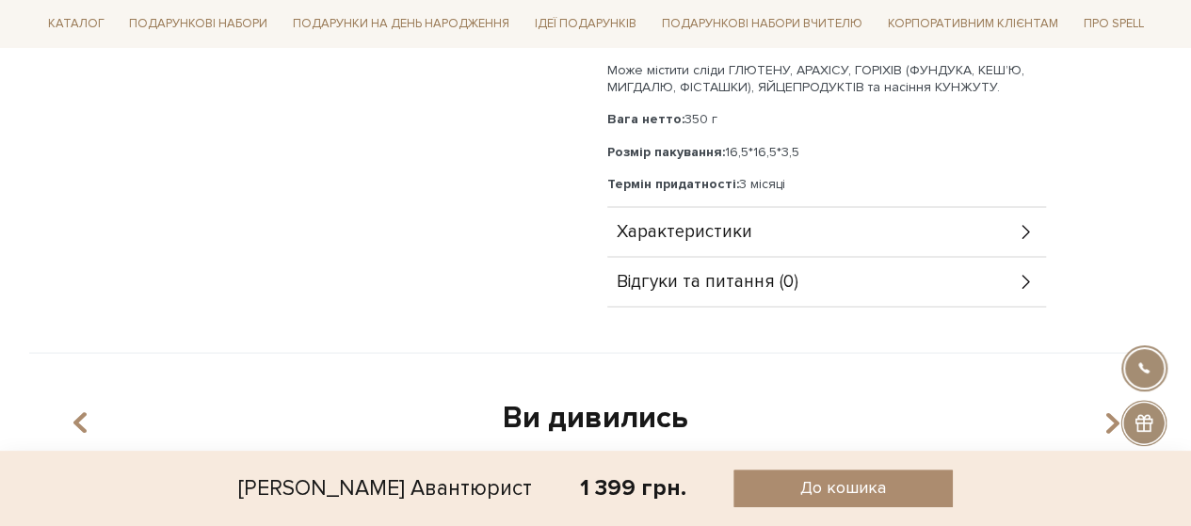
click at [635, 208] on div "Характеристики" at bounding box center [826, 232] width 439 height 49
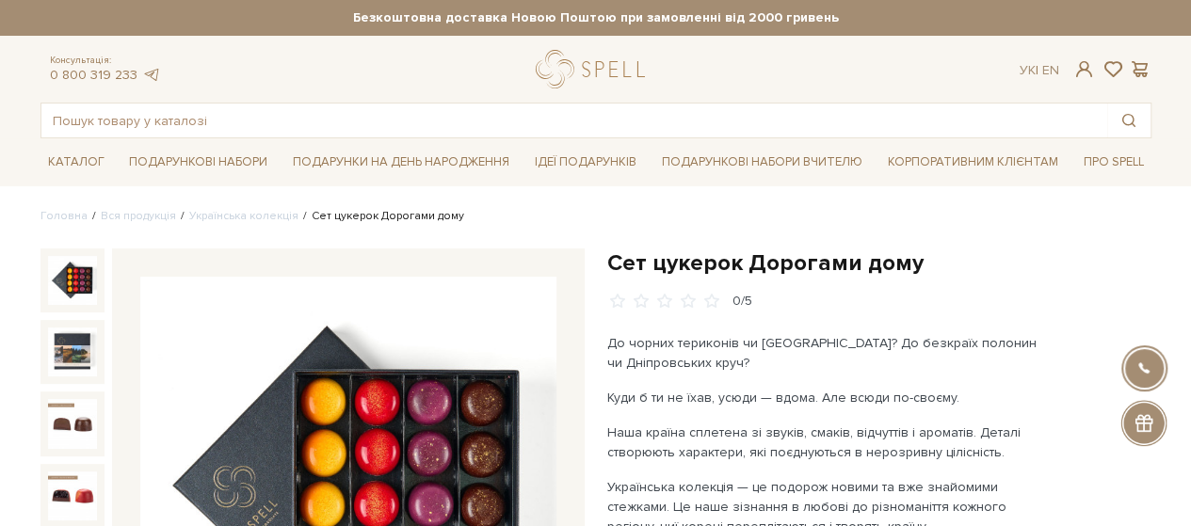
click at [800, 255] on h1 "Сет цукерок Дорогами дому" at bounding box center [879, 263] width 544 height 29
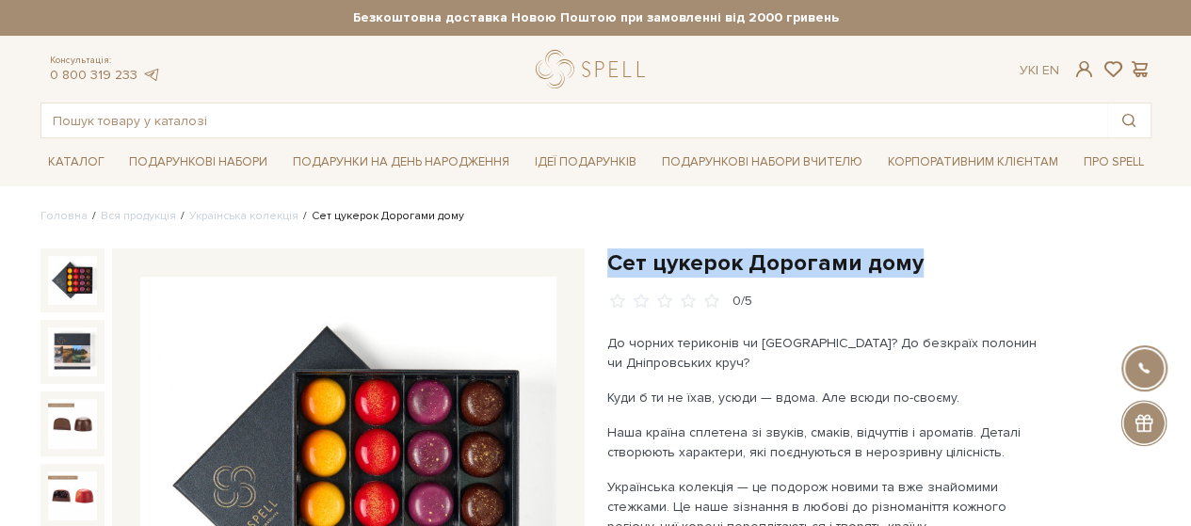
click at [800, 255] on h1 "Сет цукерок Дорогами дому" at bounding box center [879, 263] width 544 height 29
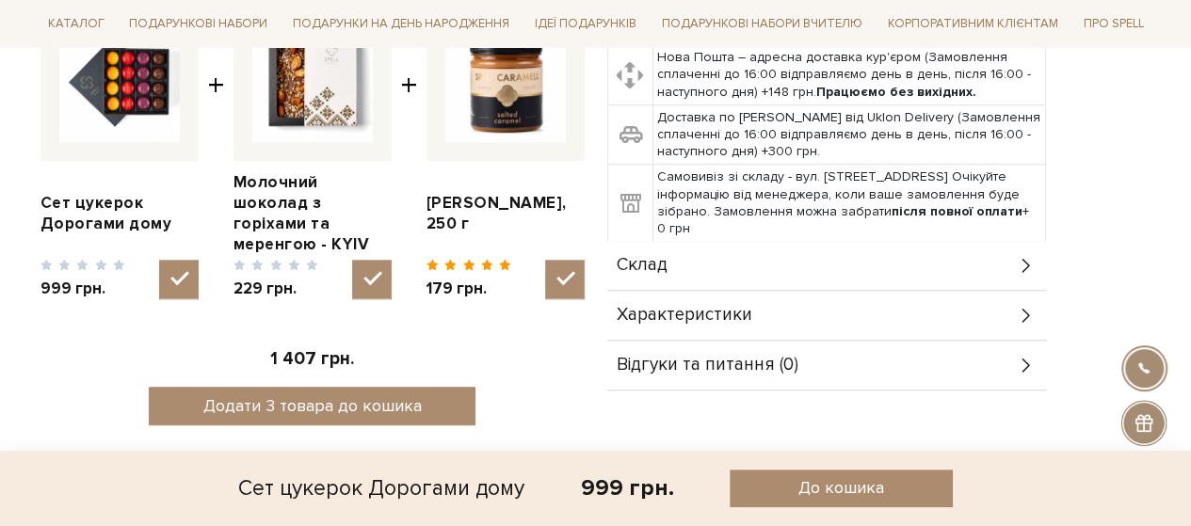
scroll to position [848, 0]
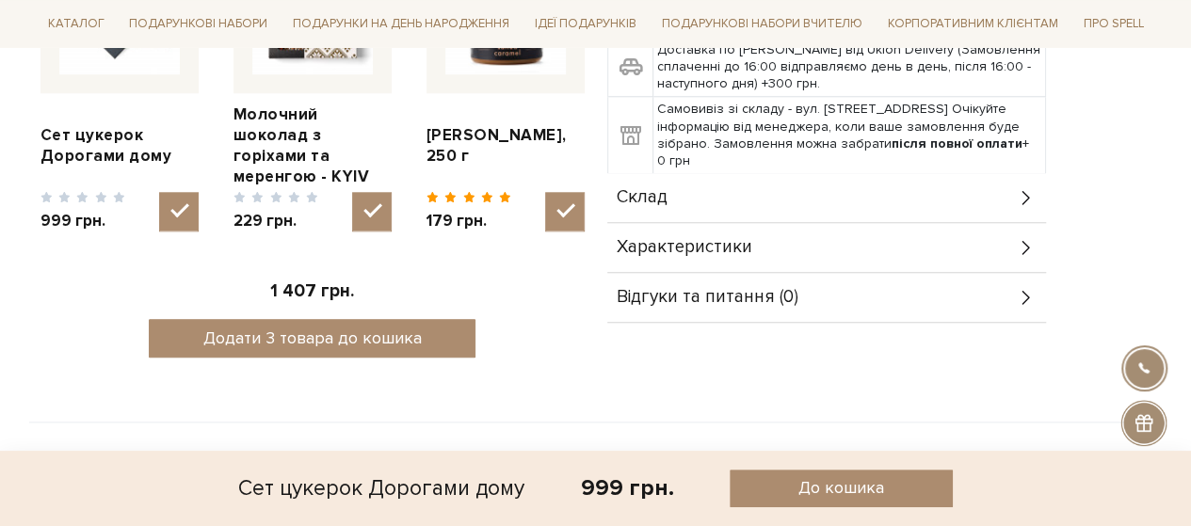
click at [652, 209] on div "Склад" at bounding box center [826, 197] width 439 height 49
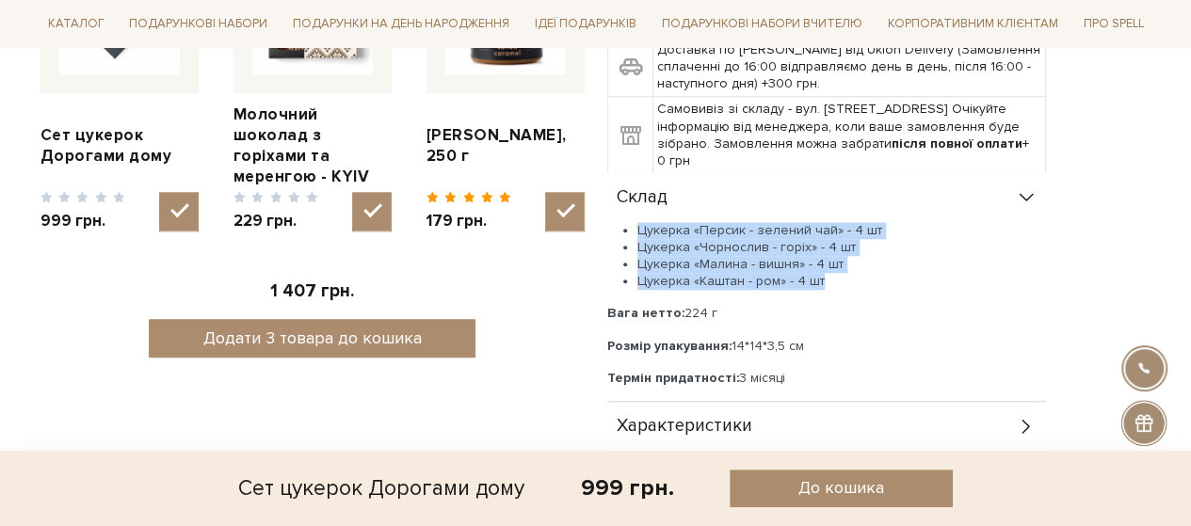
drag, startPoint x: 833, startPoint y: 280, endPoint x: 631, endPoint y: 219, distance: 211.3
click at [631, 222] on ul "Цукерка «Персик - зелений чай» - 4 шт Цукерка «Чорнослив - горіх» - 4 шт Цукерк…" at bounding box center [826, 256] width 439 height 69
copy ul "Цукерка «Персик - зелений чай» - 4 шт Цукерка «Чорнослив - горіх» - 4 шт Цукерк…"
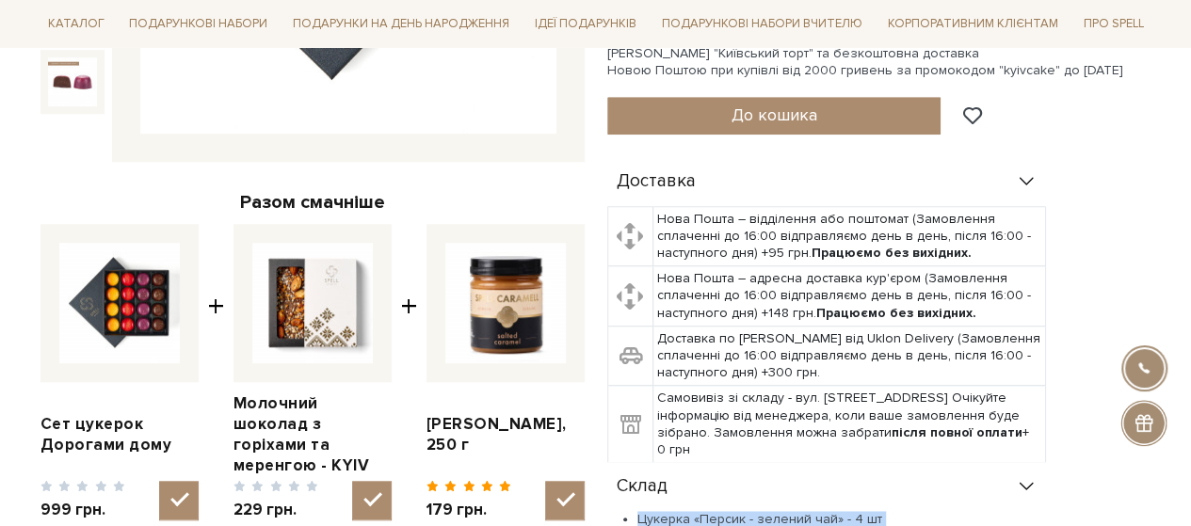
scroll to position [377, 0]
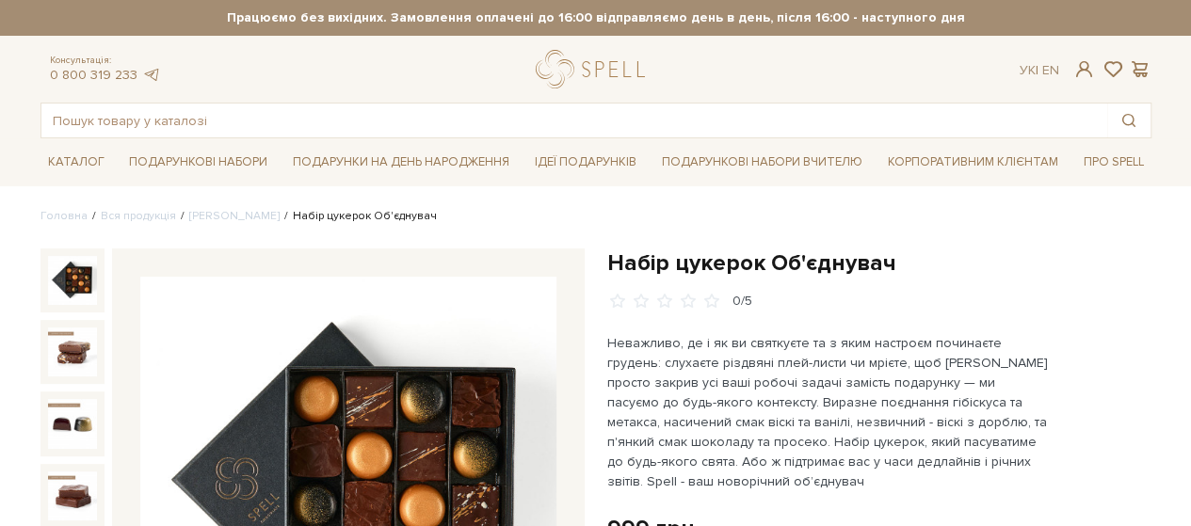
click at [814, 262] on h1 "Набір цукерок Об'єднувач" at bounding box center [879, 263] width 544 height 29
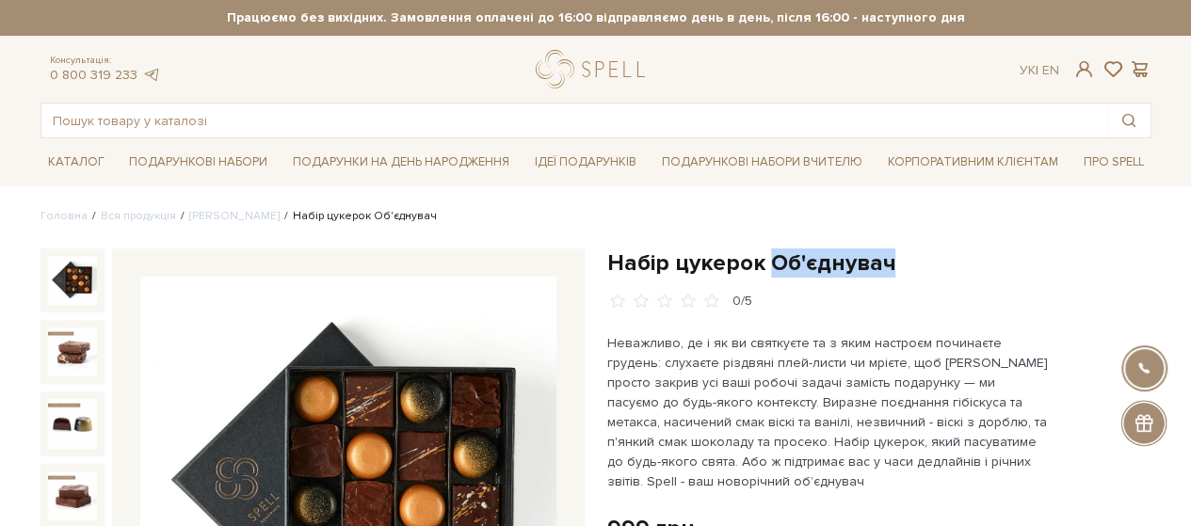
click at [814, 262] on h1 "Набір цукерок Об'єднувач" at bounding box center [879, 263] width 544 height 29
copy div "Набір цукерок Об'єднувач"
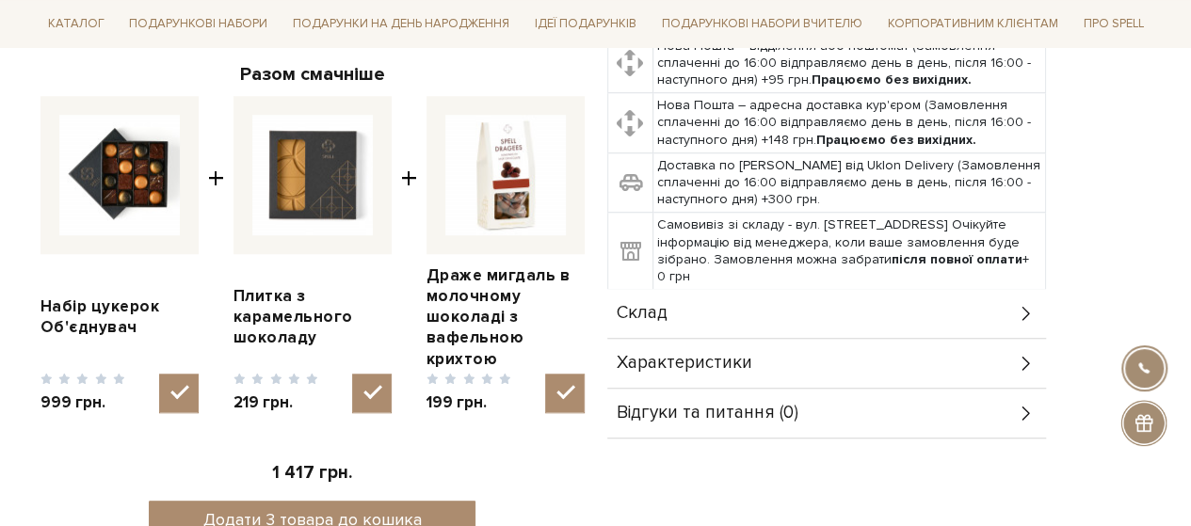
scroll to position [753, 0]
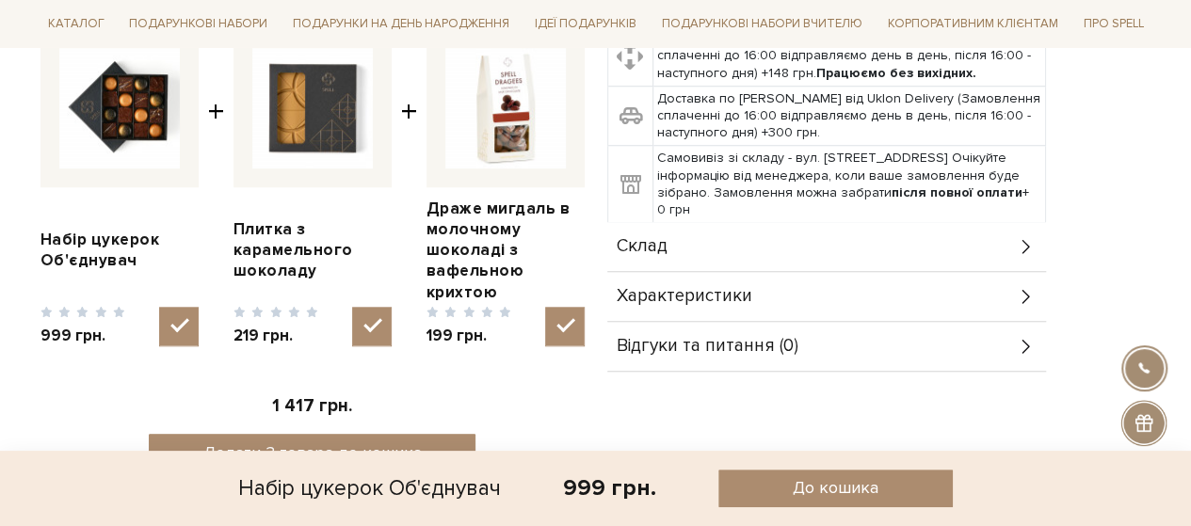
click at [659, 244] on span "Склад" at bounding box center [642, 246] width 51 height 17
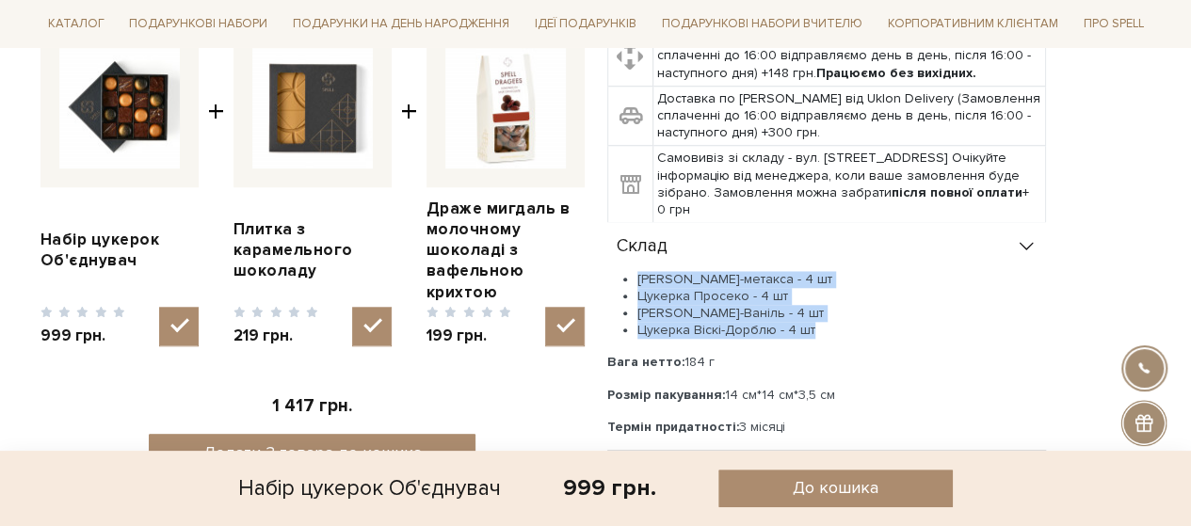
drag, startPoint x: 847, startPoint y: 336, endPoint x: 640, endPoint y: 270, distance: 216.5
click at [640, 271] on ul "Цукерка Гібіскус-метакса - 4 шт Цукерка Просеко - 4 шт Цукерка Віскі-Ваніль - 4…" at bounding box center [826, 305] width 439 height 69
copy ul "Цукерка Гібіскус-метакса - 4 шт Цукерка Просеко - 4 шт Цукерка Віскі-Ваніль - 4…"
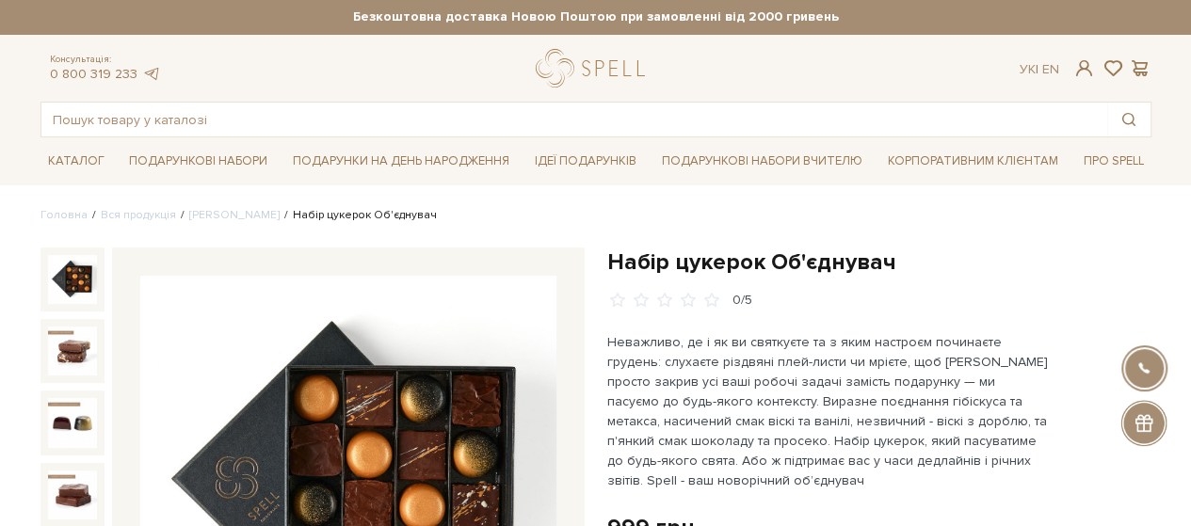
scroll to position [0, 0]
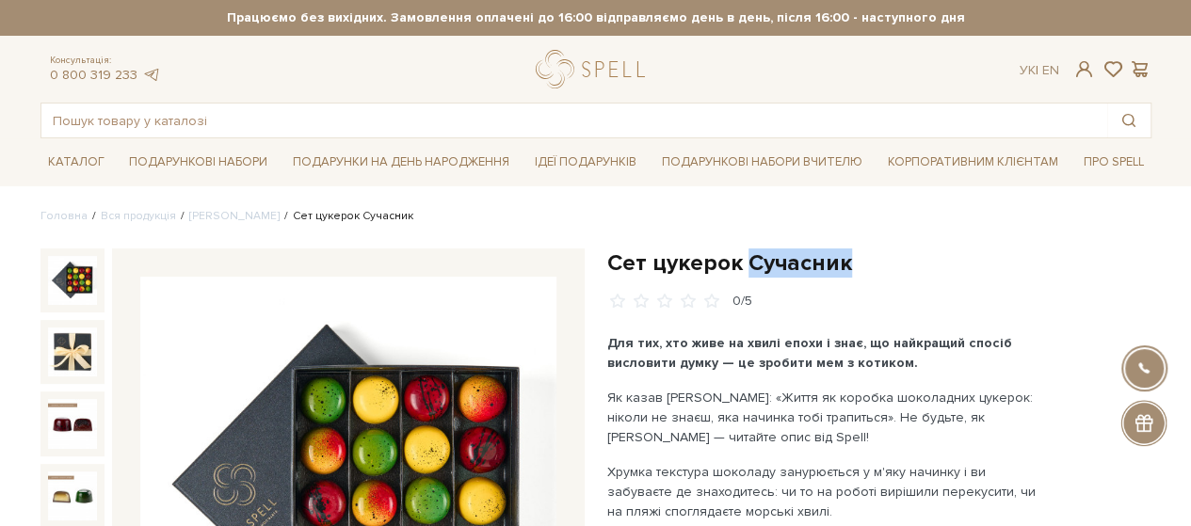
click at [782, 267] on h1 "Сет цукерок Сучасник" at bounding box center [879, 263] width 544 height 29
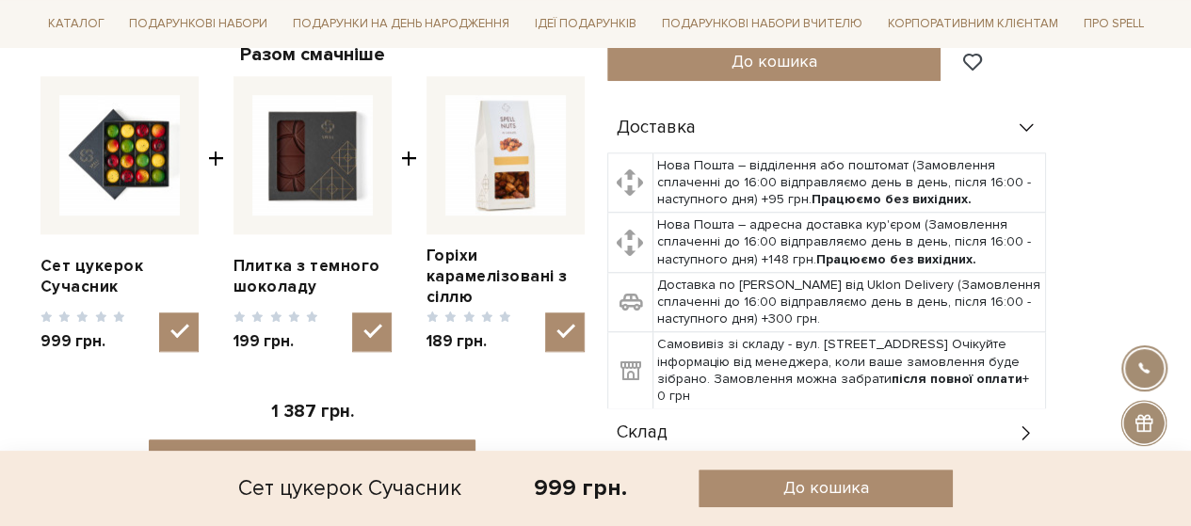
scroll to position [942, 0]
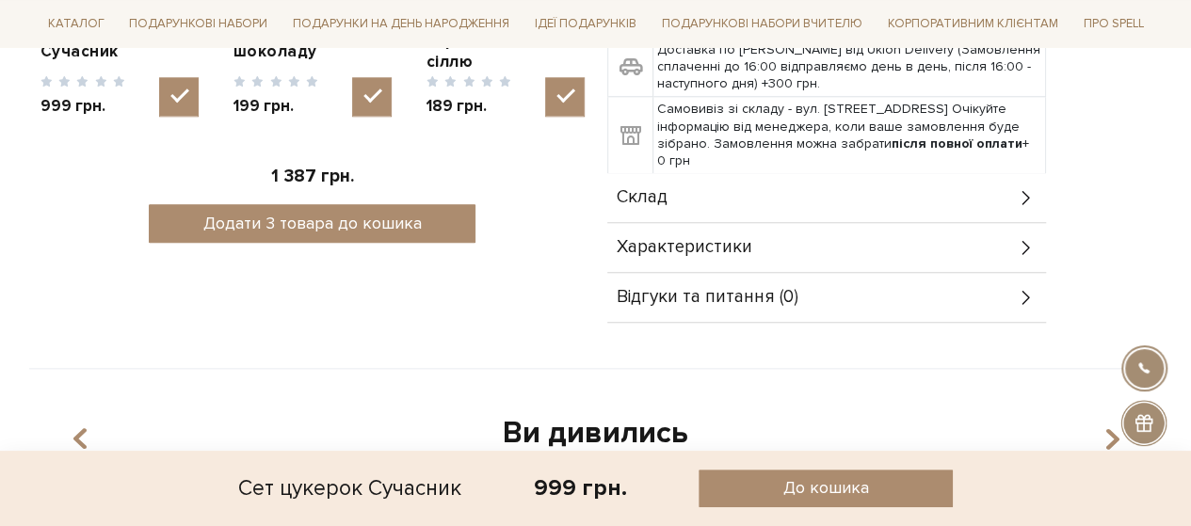
click at [670, 209] on div "Склад" at bounding box center [826, 197] width 439 height 49
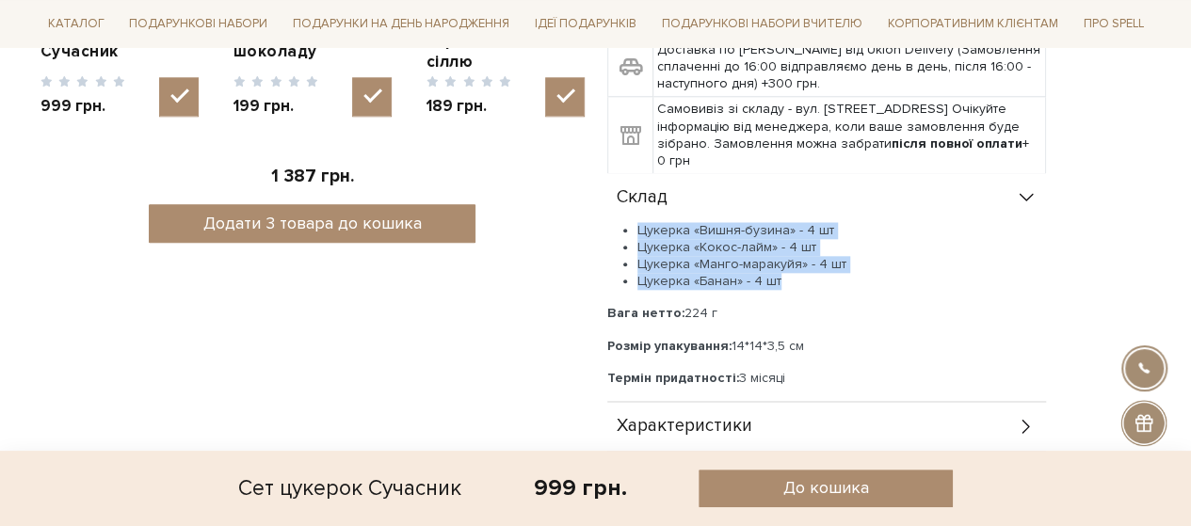
drag, startPoint x: 802, startPoint y: 285, endPoint x: 664, endPoint y: 241, distance: 145.3
click at [627, 229] on ul "Цукерка «Вишня-бузина» - 4 шт Цукерка «Кокос-лайм» - 4 шт Цукерка «Манго-мараку…" at bounding box center [826, 256] width 439 height 69
copy ul "Цукерка «Вишня-бузина» - 4 шт Цукерка «Кокос-лайм» - 4 шт Цукерка «Манго-мараку…"
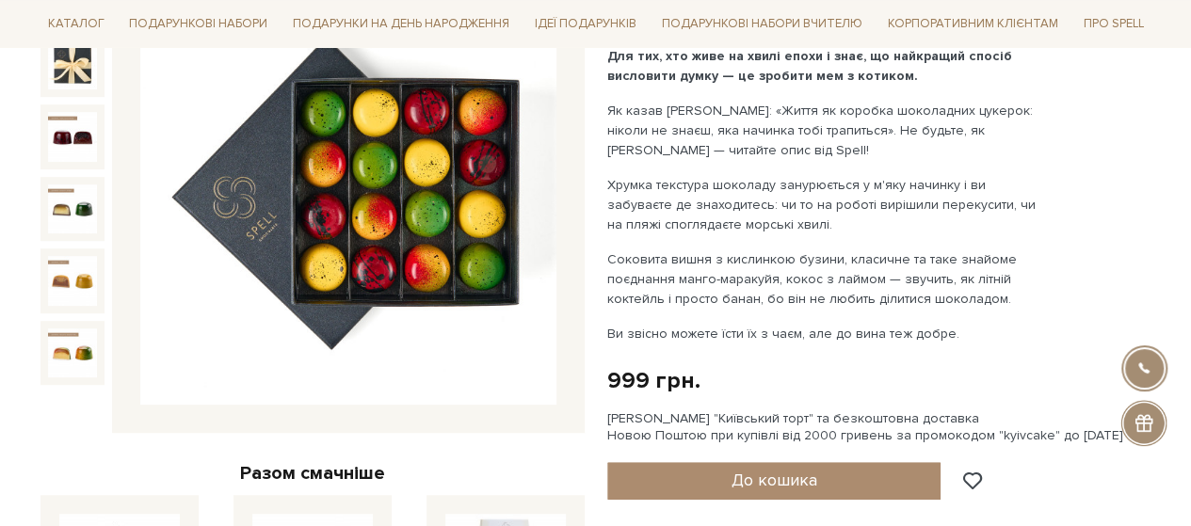
scroll to position [188, 0]
